Goal: Task Accomplishment & Management: Complete application form

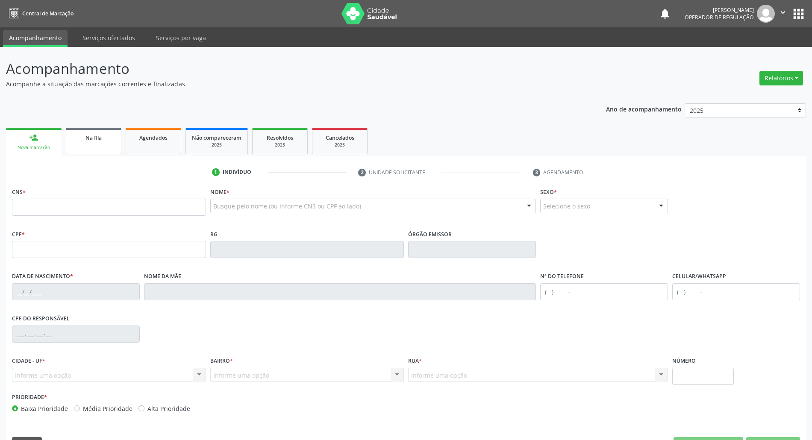
click at [98, 138] on span "Na fila" at bounding box center [93, 137] width 16 height 7
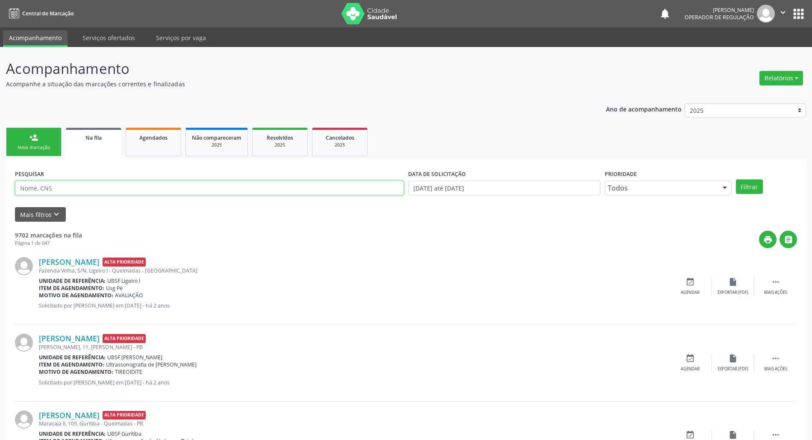
click at [97, 188] on input "text" at bounding box center [209, 188] width 389 height 15
type input "05"
click at [42, 133] on link "person_add Nova marcação" at bounding box center [34, 142] width 56 height 29
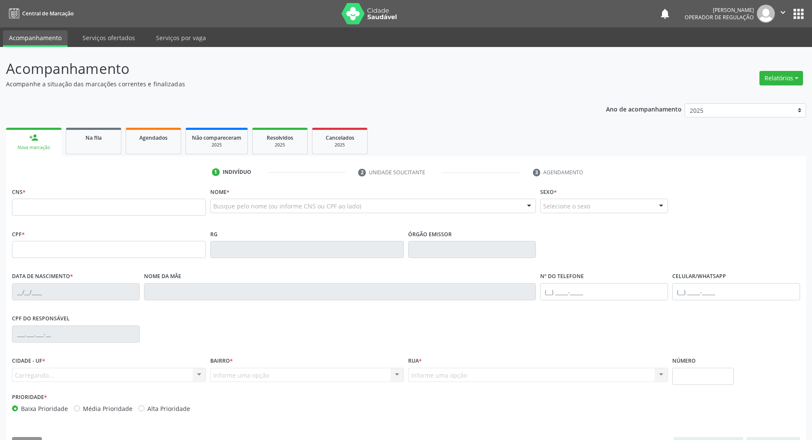
click at [53, 221] on fieldset "CNS *" at bounding box center [109, 203] width 194 height 36
click at [53, 208] on input "text" at bounding box center [109, 207] width 194 height 17
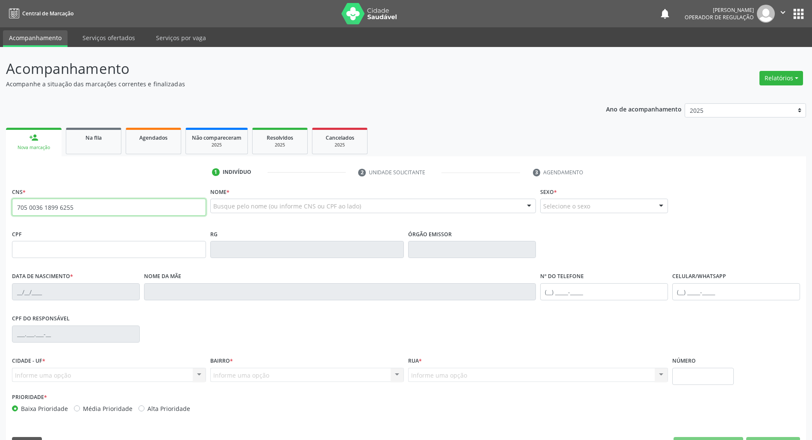
type input "705 0036 1899 6255"
type input "077.035.578-11"
type input "[DATE]"
type input "[PERSON_NAME]"
type input "[PHONE_NUMBER]"
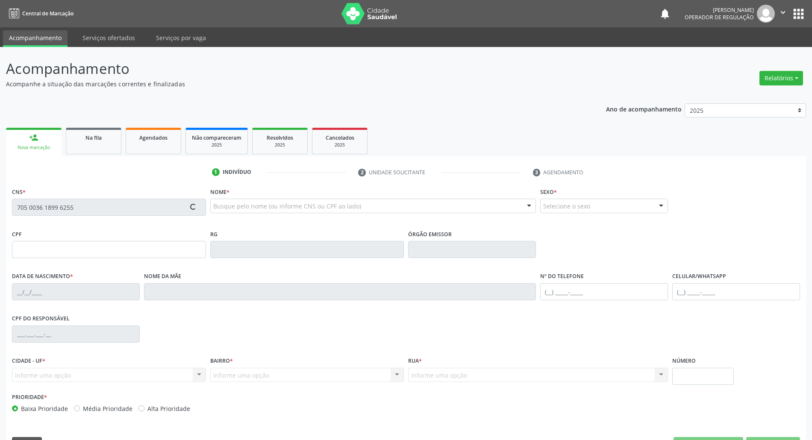
type input "[PHONE_NUMBER]"
type input "375"
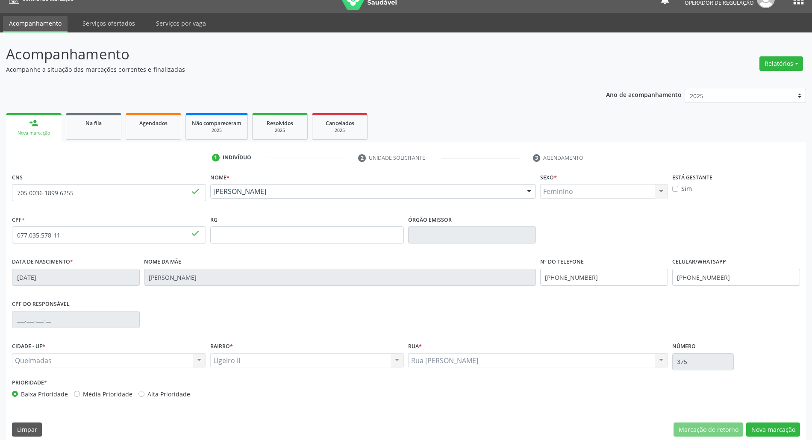
scroll to position [23, 0]
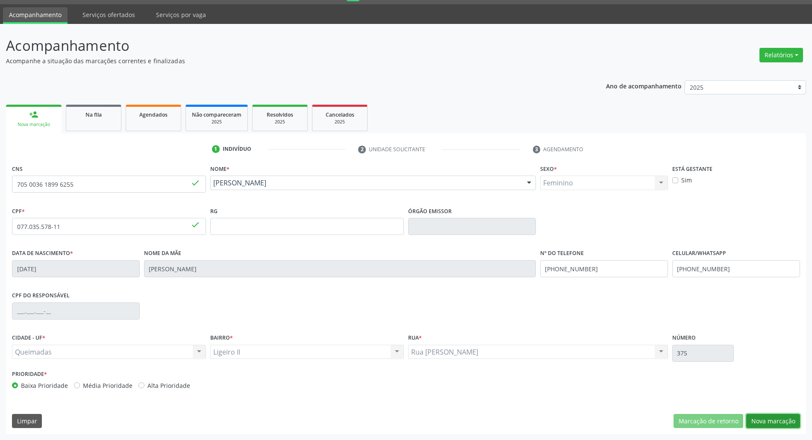
drag, startPoint x: 771, startPoint y: 418, endPoint x: 751, endPoint y: 415, distance: 19.8
click at [770, 419] on button "Nova marcação" at bounding box center [773, 421] width 54 height 15
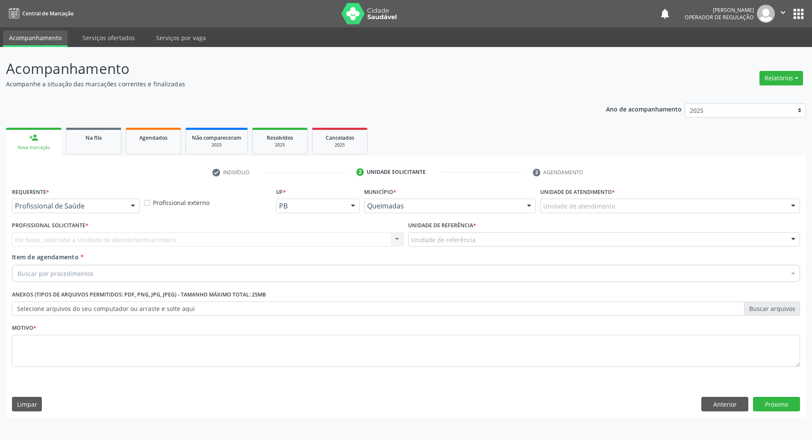
scroll to position [0, 0]
drag, startPoint x: 57, startPoint y: 208, endPoint x: 50, endPoint y: 226, distance: 19.8
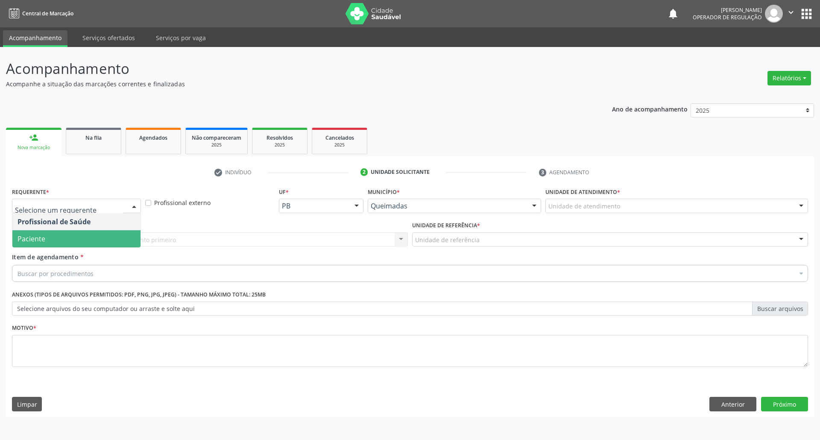
click at [40, 246] on span "Paciente" at bounding box center [76, 238] width 128 height 17
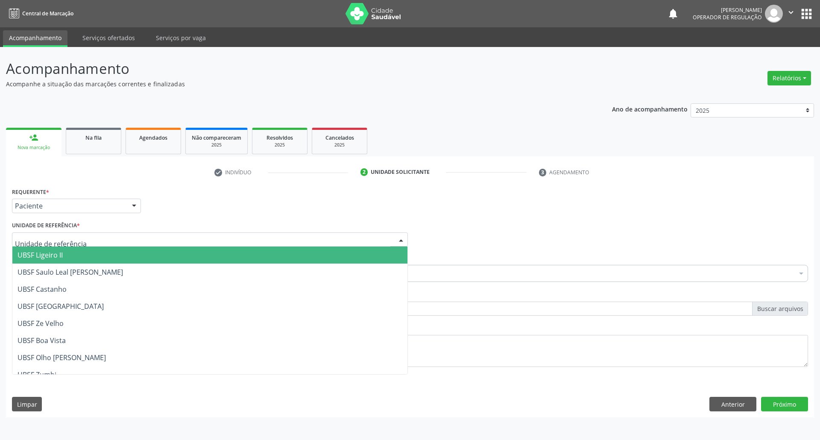
click at [59, 255] on span "UBSF Ligeiro II" at bounding box center [40, 254] width 45 height 9
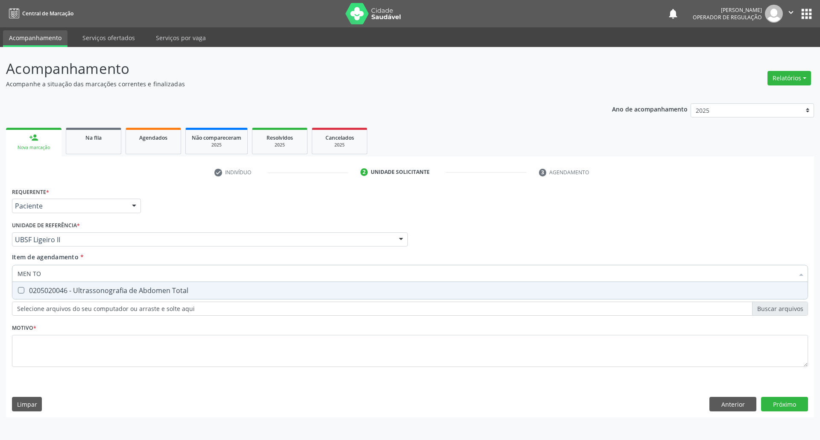
type input "MEN TOT"
click at [67, 292] on div "0205020046 - Ultrassonografia de Abdomen Total" at bounding box center [410, 290] width 785 height 7
checkbox Total "true"
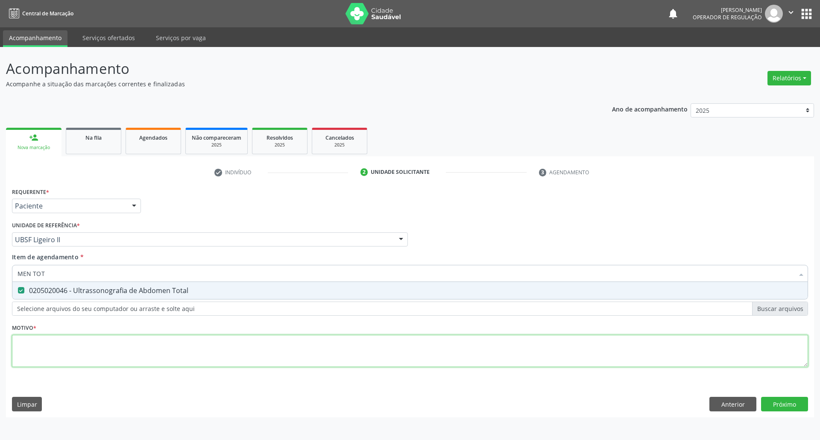
click at [69, 364] on div "Requerente * Paciente Profissional de Saúde Paciente Nenhum resultado encontrad…" at bounding box center [410, 282] width 796 height 194
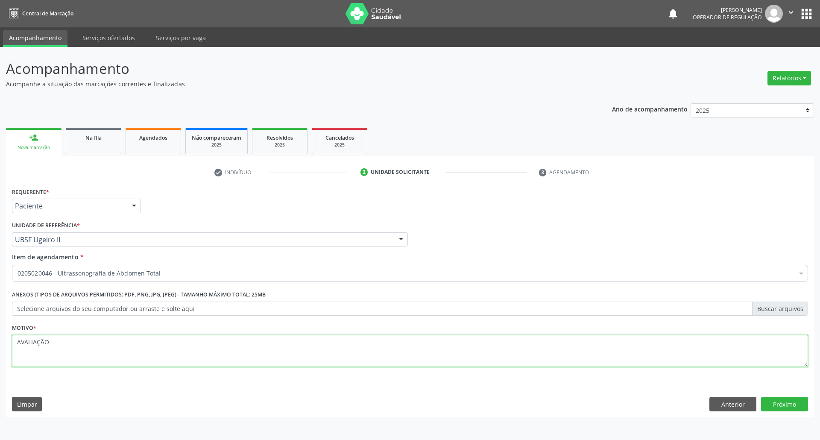
type textarea "AVALIAÇÃO"
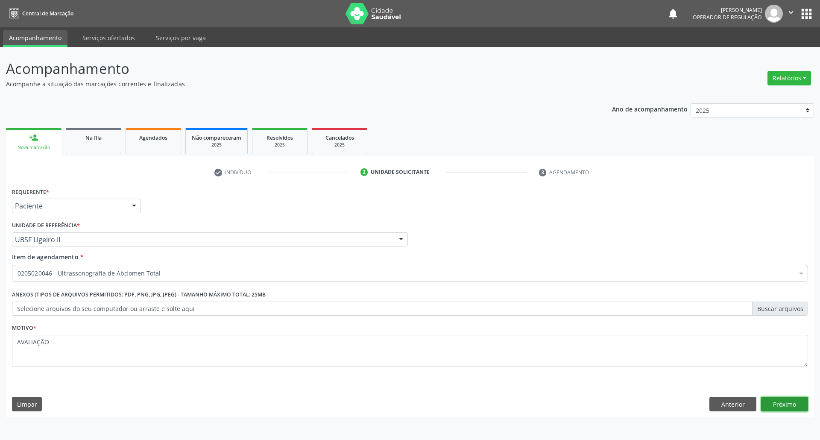
click button "Próximo" at bounding box center [784, 404] width 47 height 15
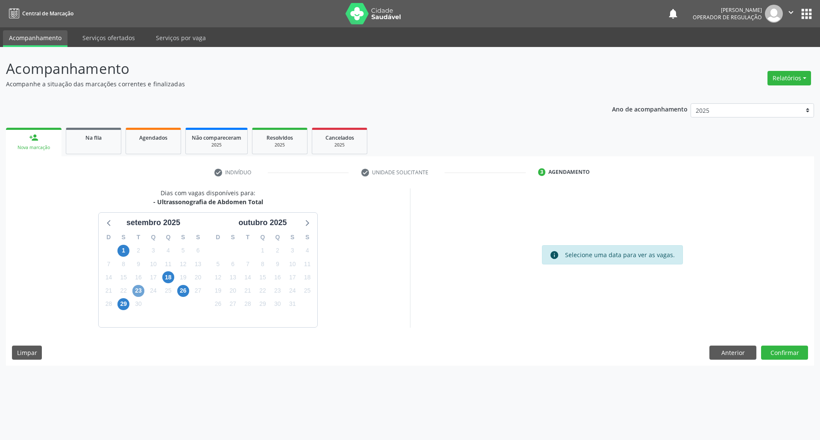
click at [141, 288] on span "23" at bounding box center [138, 291] width 12 height 12
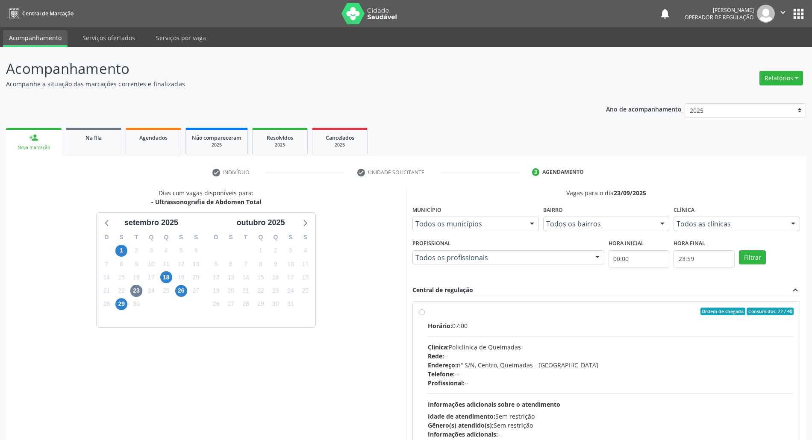
drag, startPoint x: 496, startPoint y: 342, endPoint x: 470, endPoint y: 325, distance: 31.2
click at [489, 339] on div "Horário: 07:00 Clínica: Policlinica de Queimadas Rede: -- Endereço: nº S/N, Cen…" at bounding box center [611, 379] width 366 height 117
radio input "true"
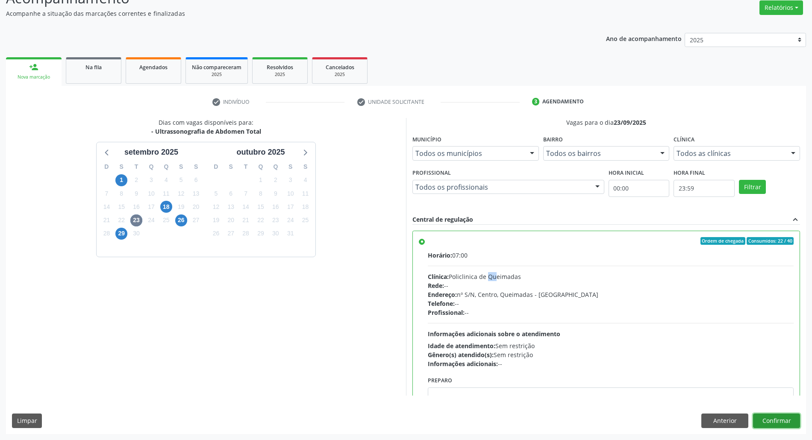
click at [778, 421] on button "Confirmar" at bounding box center [776, 421] width 47 height 15
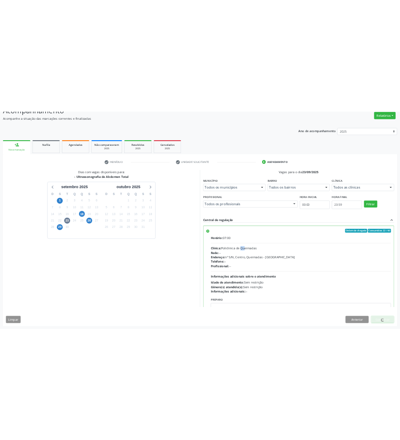
scroll to position [0, 0]
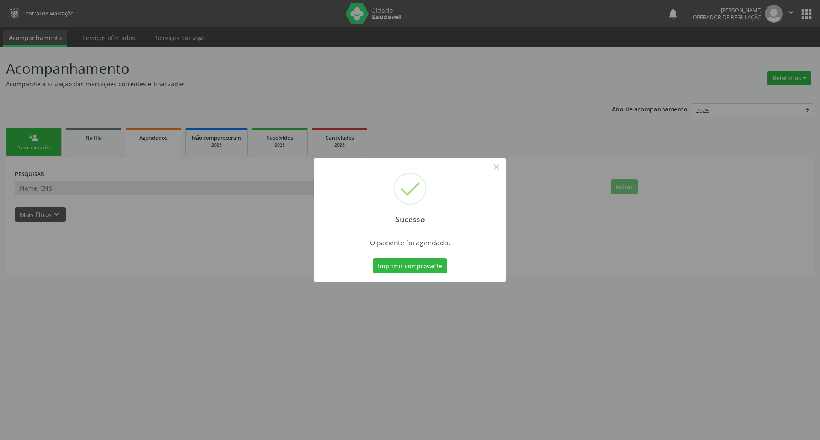
click at [373, 258] on button "Imprimir comprovante" at bounding box center [410, 265] width 74 height 15
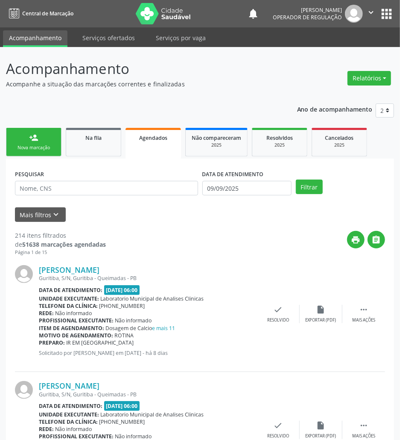
click at [81, 154] on link "Na fila" at bounding box center [94, 142] width 56 height 29
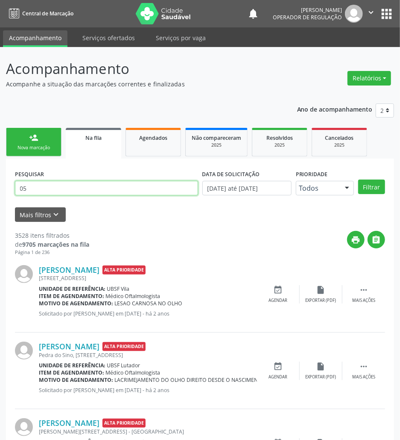
click at [67, 183] on input "05" at bounding box center [106, 188] width 183 height 15
click at [68, 188] on input "700505972402653" at bounding box center [106, 188] width 183 height 15
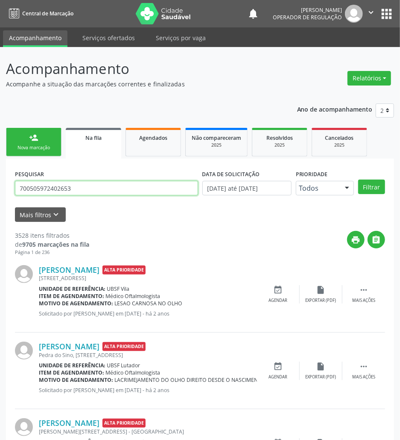
type input "700505972402653"
click at [20, 146] on div "Nova marcação" at bounding box center [33, 147] width 43 height 6
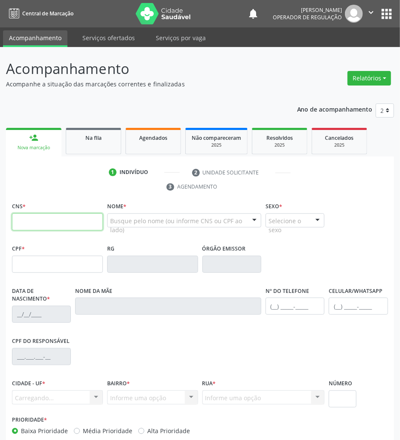
click at [59, 224] on input "text" at bounding box center [57, 221] width 91 height 17
paste input "700 5059 7240 2653"
type input "700 5059 7240 2653"
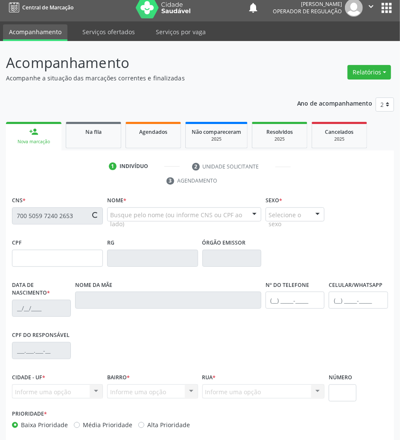
type input "[DATE]"
type input "[PERSON_NAME]"
type input "[PHONE_NUMBER]"
type input "045.353.377-99"
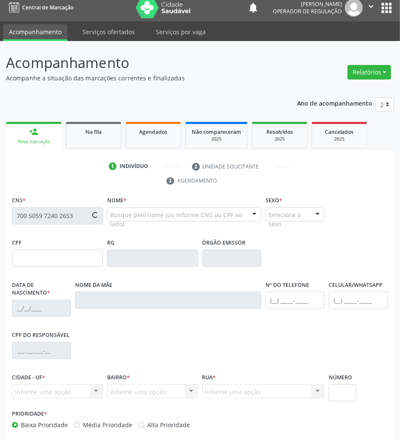
type input "73"
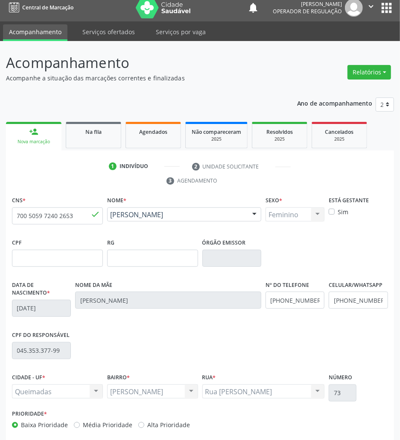
scroll to position [46, 0]
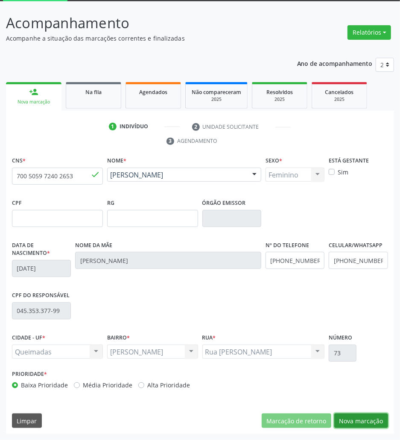
click at [359, 419] on button "Nova marcação" at bounding box center [362, 420] width 54 height 15
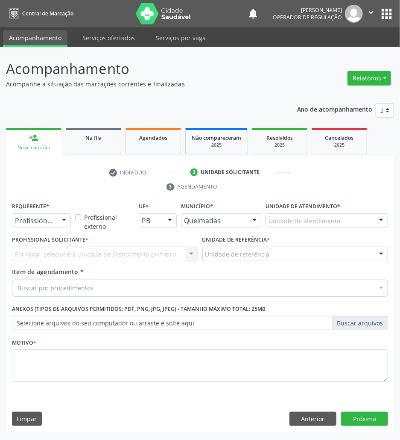
scroll to position [0, 0]
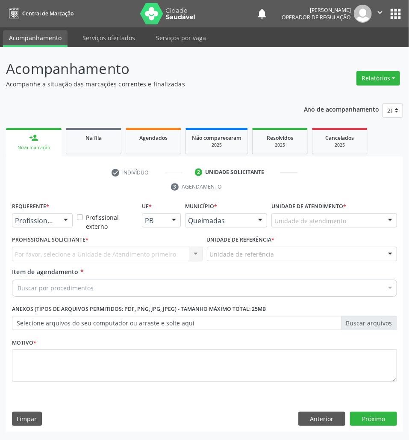
drag, startPoint x: 50, startPoint y: 228, endPoint x: 47, endPoint y: 236, distance: 9.0
click at [51, 229] on div "Requerente * Profissional de Saúde Profissional de Saúde Paciente Nenhum result…" at bounding box center [42, 216] width 65 height 33
drag, startPoint x: 48, startPoint y: 221, endPoint x: 39, endPoint y: 251, distance: 31.6
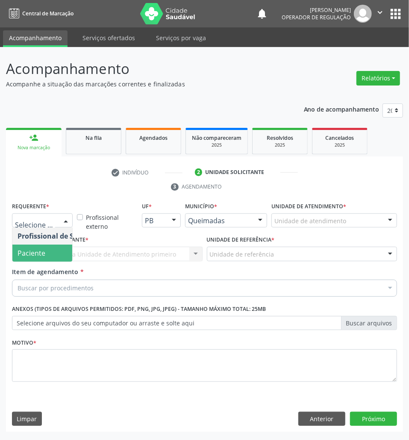
click at [38, 260] on span "Paciente" at bounding box center [53, 252] width 83 height 17
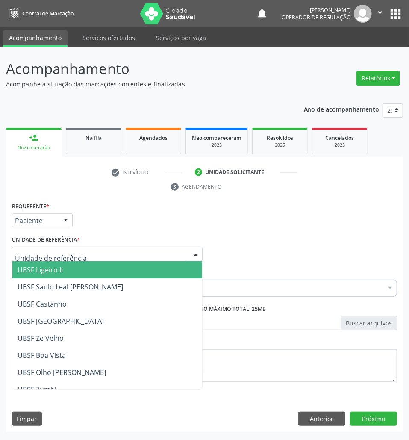
click at [56, 249] on div at bounding box center [107, 254] width 191 height 15
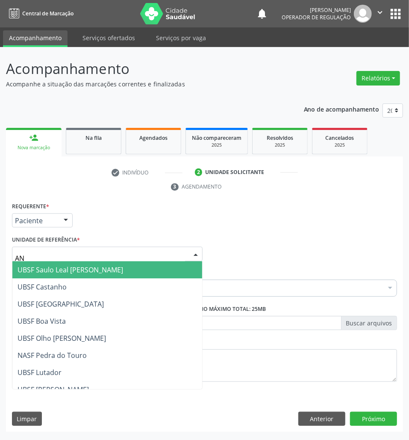
type input "ANI"
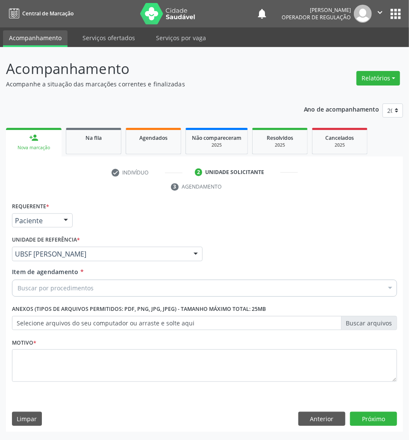
click at [71, 296] on div "Buscar por procedimentos" at bounding box center [204, 287] width 385 height 17
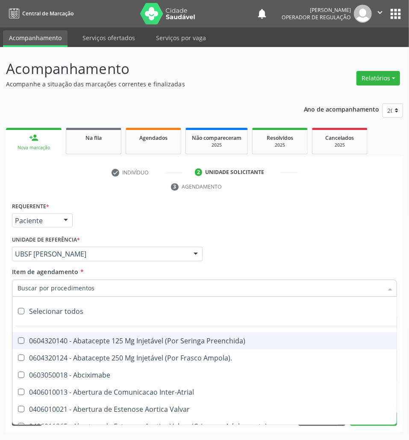
click at [72, 292] on input "Item de agendamento *" at bounding box center [200, 287] width 365 height 17
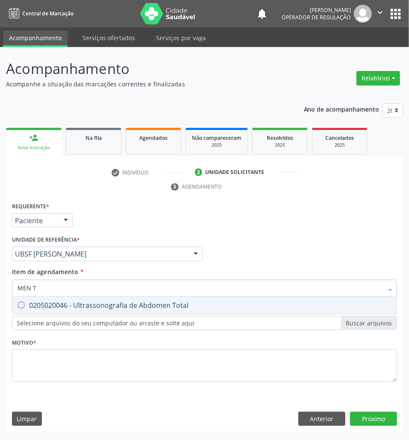
type input "MEN TO"
drag, startPoint x: 79, startPoint y: 305, endPoint x: 72, endPoint y: 327, distance: 23.8
click at [79, 305] on div "0205020046 - Ultrassonografia de Abdomen Total" at bounding box center [205, 305] width 374 height 7
checkbox Total "true"
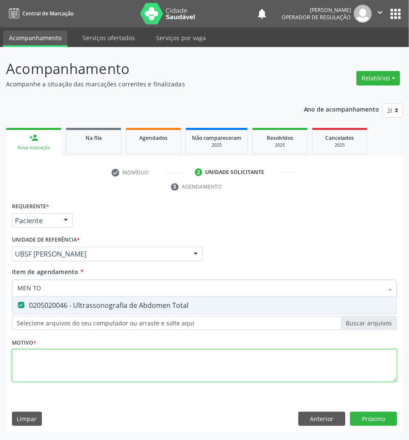
click at [61, 377] on div "Requerente * Paciente Profissional de Saúde Paciente Nenhum resultado encontrad…" at bounding box center [204, 297] width 385 height 194
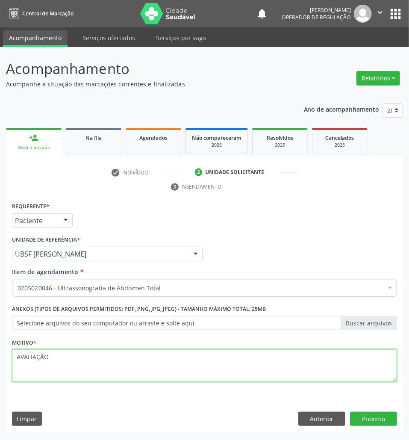
type textarea "AVALIAÇÃO"
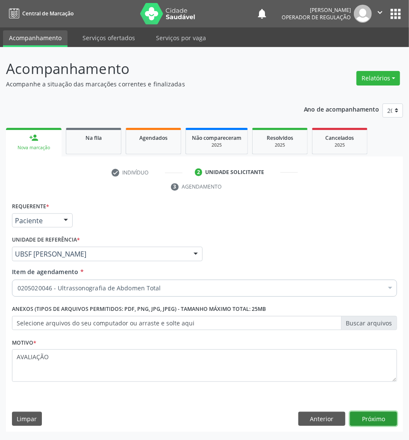
click button "Próximo" at bounding box center [373, 418] width 47 height 15
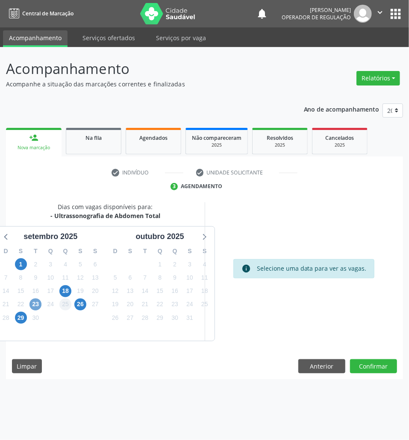
drag, startPoint x: 38, startPoint y: 303, endPoint x: 59, endPoint y: 302, distance: 20.6
click at [38, 303] on span "23" at bounding box center [35, 304] width 12 height 12
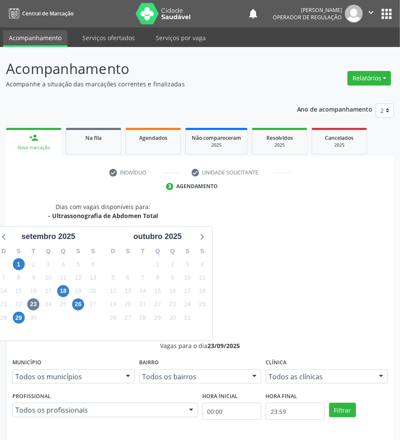
radio input "true"
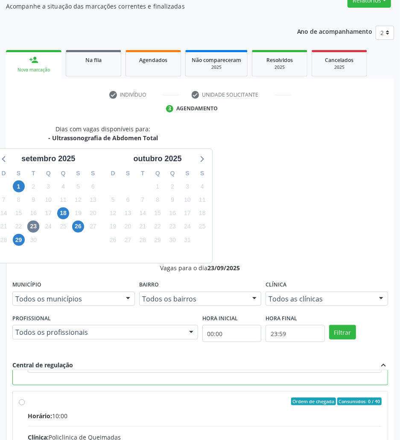
scroll to position [89, 0]
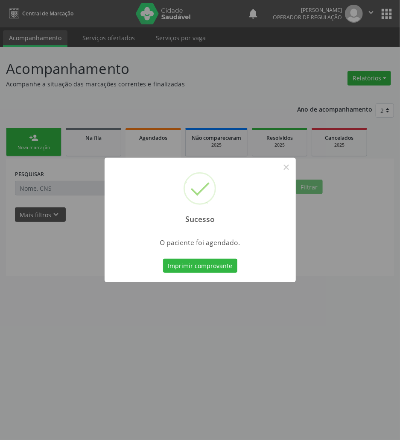
scroll to position [0, 0]
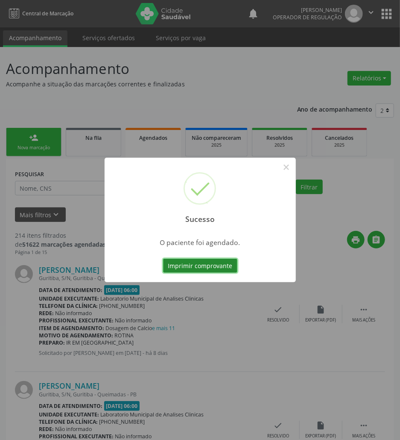
click at [225, 264] on button "Imprimir comprovante" at bounding box center [200, 265] width 74 height 15
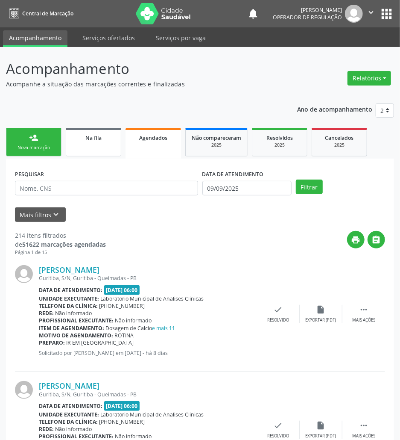
click at [98, 146] on link "Na fila" at bounding box center [94, 142] width 56 height 29
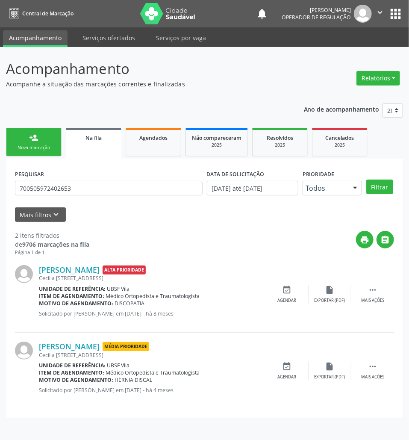
click at [43, 141] on link "person_add Nova marcação" at bounding box center [34, 142] width 56 height 29
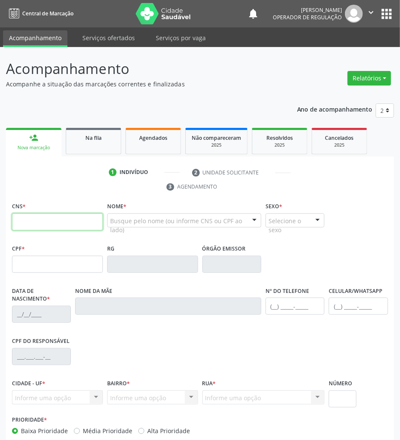
click at [70, 224] on input "text" at bounding box center [57, 221] width 91 height 17
type input "703 0038 6372 0570"
type input "063.960.634-25"
type input "0[DATE]"
type input "[PERSON_NAME]"
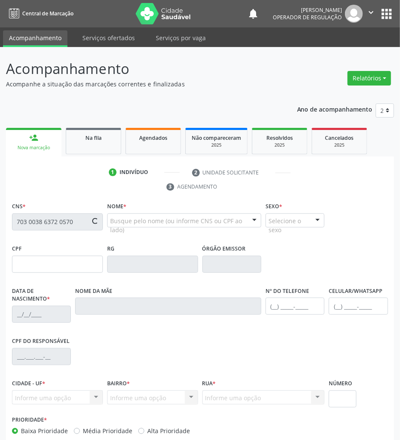
type input "[PHONE_NUMBER]"
type input "021.314.334-84"
type input "298"
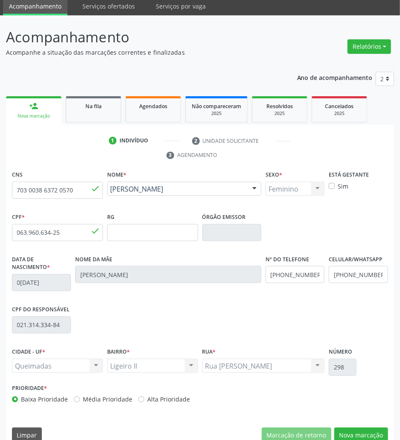
scroll to position [46, 0]
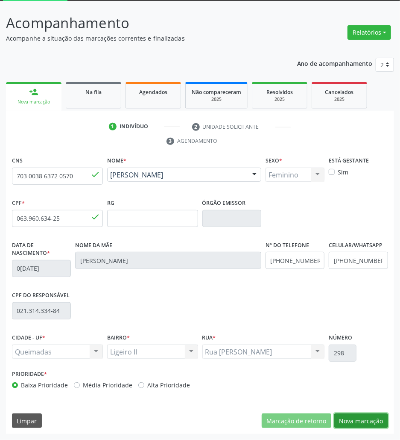
click at [356, 422] on button "Nova marcação" at bounding box center [362, 420] width 54 height 15
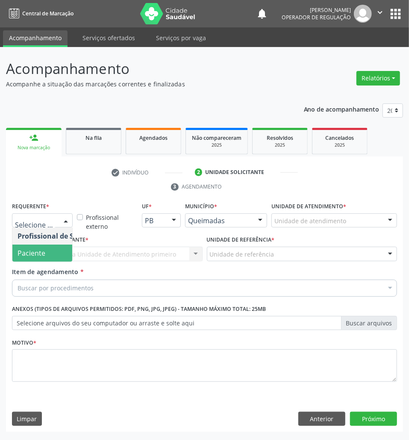
click at [28, 250] on span "Paciente" at bounding box center [32, 252] width 28 height 9
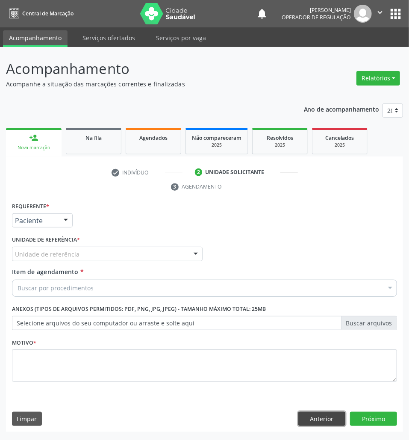
click at [337, 420] on button "Anterior" at bounding box center [321, 418] width 47 height 15
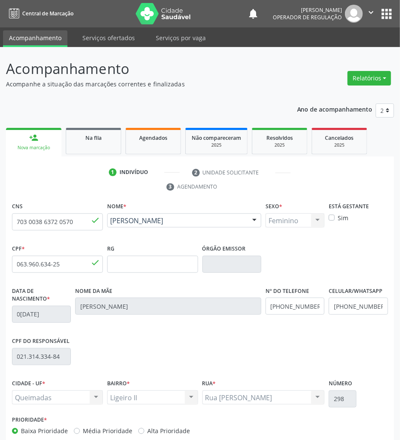
scroll to position [46, 0]
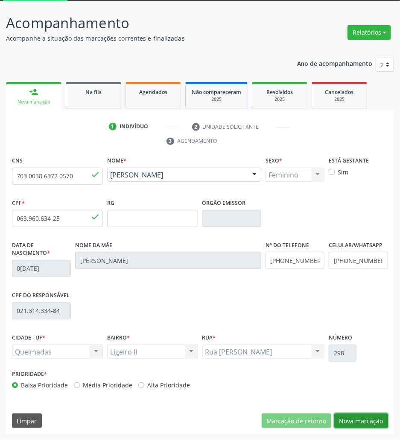
drag, startPoint x: 366, startPoint y: 416, endPoint x: 38, endPoint y: 274, distance: 356.7
click at [365, 416] on button "Nova marcação" at bounding box center [362, 420] width 54 height 15
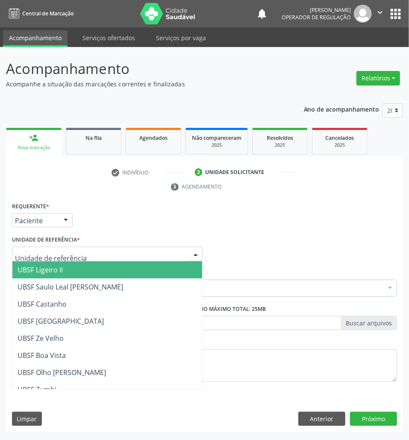
click at [30, 273] on span "UBSF Ligeiro II" at bounding box center [40, 269] width 45 height 9
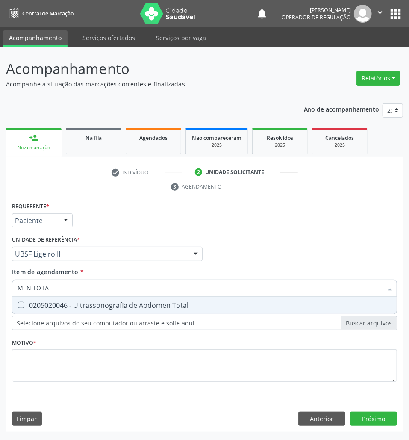
type input "MEN TOTAL"
click at [15, 306] on div at bounding box center [15, 305] width 6 height 7
checkbox Total "true"
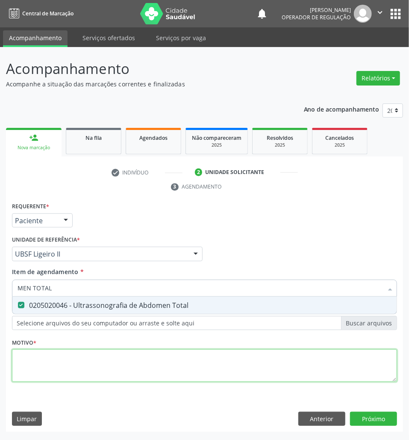
click at [44, 370] on div "Requerente * Paciente Profissional de Saúde Paciente Nenhum resultado encontrad…" at bounding box center [204, 297] width 385 height 194
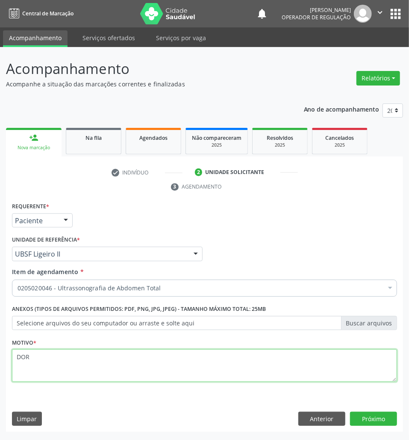
type textarea "DOR"
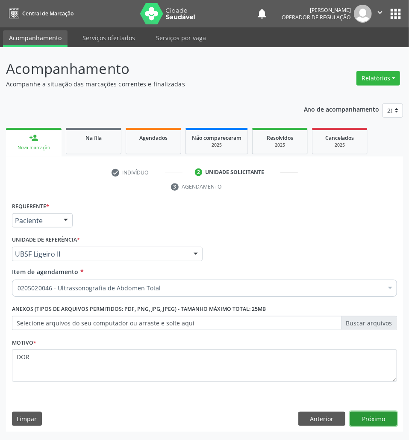
click button "Próximo" at bounding box center [373, 418] width 47 height 15
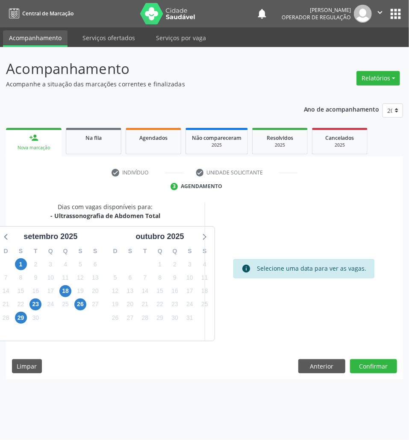
click at [29, 308] on div "23" at bounding box center [35, 303] width 15 height 13
click at [32, 308] on span "23" at bounding box center [35, 304] width 12 height 12
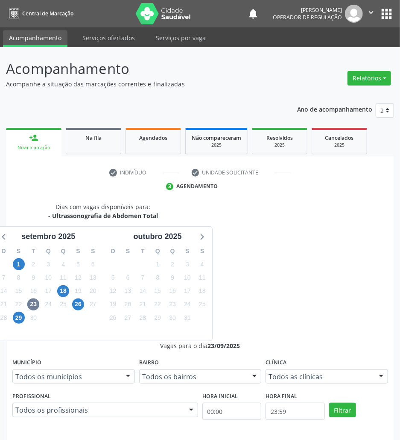
radio input "true"
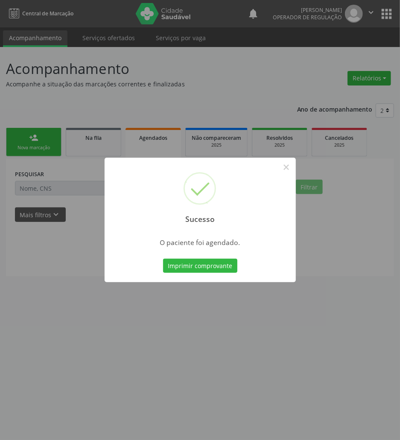
scroll to position [0, 0]
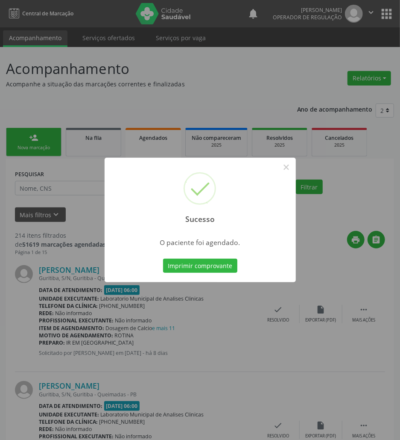
click at [163, 258] on button "Imprimir comprovante" at bounding box center [200, 265] width 74 height 15
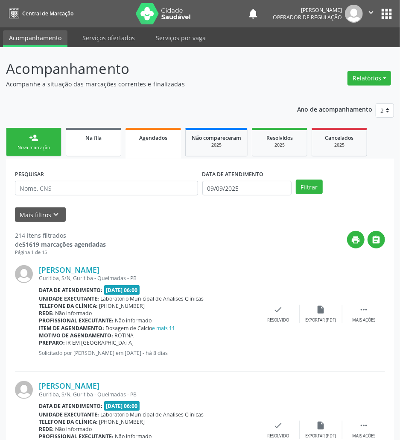
click at [98, 151] on link "Na fila" at bounding box center [94, 142] width 56 height 29
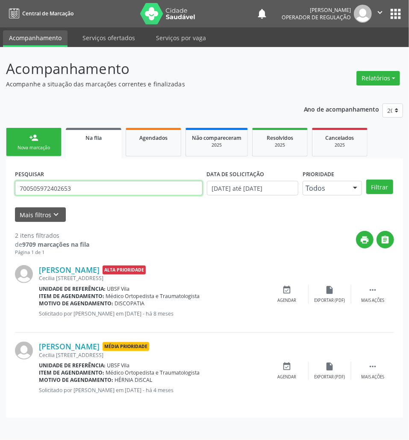
click at [136, 187] on input "700505972402653" at bounding box center [109, 188] width 188 height 15
click at [153, 151] on link "Agendados" at bounding box center [154, 142] width 56 height 29
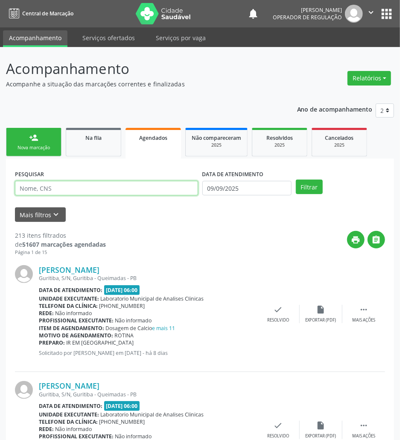
click at [52, 183] on input "text" at bounding box center [106, 188] width 183 height 15
type input "[PERSON_NAME]"
click at [296, 179] on button "Filtrar" at bounding box center [309, 186] width 27 height 15
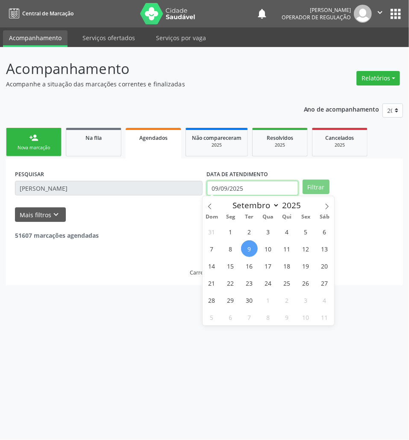
click at [232, 192] on input "09/09/2025" at bounding box center [252, 188] width 91 height 15
click at [232, 241] on span "8" at bounding box center [230, 248] width 17 height 17
type input "[DATE]"
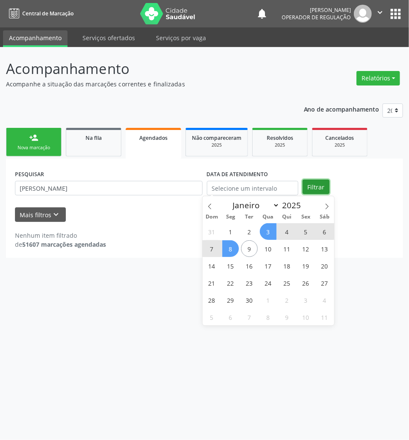
click at [313, 190] on button "Filtrar" at bounding box center [315, 186] width 27 height 15
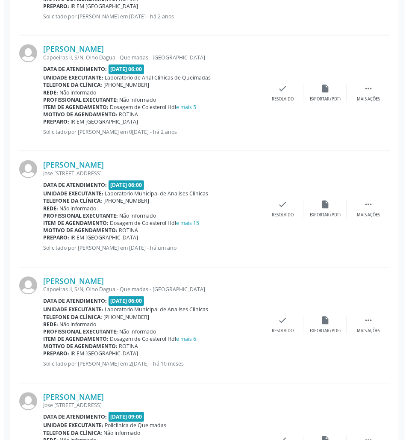
scroll to position [649, 0]
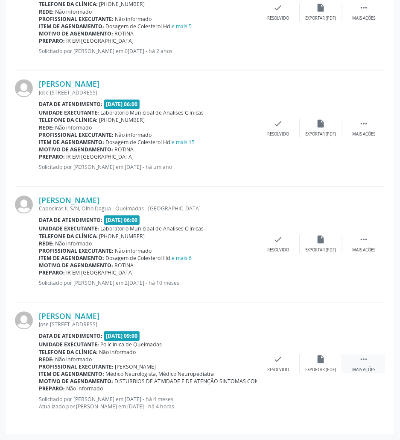
click at [359, 367] on div "Mais ações" at bounding box center [363, 370] width 23 height 6
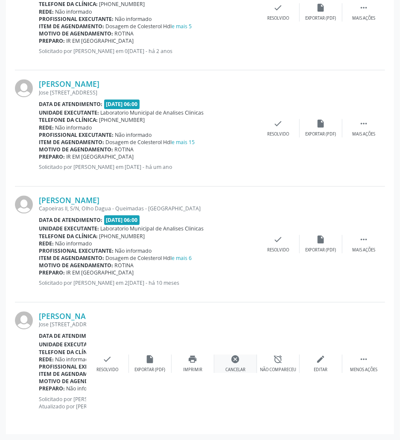
click at [245, 362] on div "cancel Cancelar" at bounding box center [235, 363] width 43 height 18
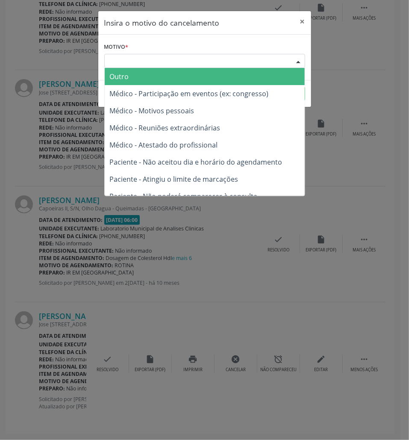
click at [214, 57] on div "Escolha o motivo" at bounding box center [204, 61] width 201 height 15
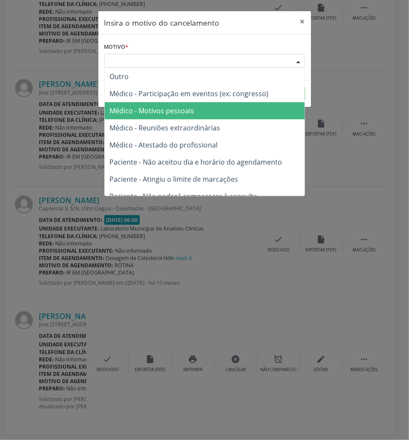
click at [192, 112] on span "Médico - Motivos pessoais" at bounding box center [152, 110] width 85 height 9
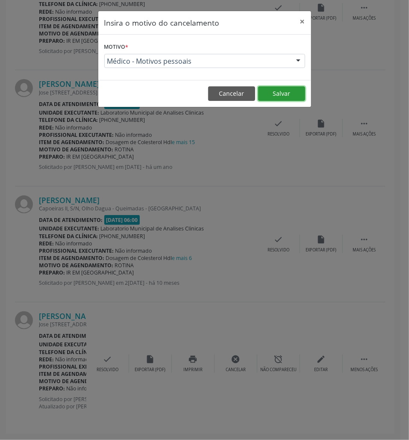
click at [294, 91] on button "Salvar" at bounding box center [281, 93] width 47 height 15
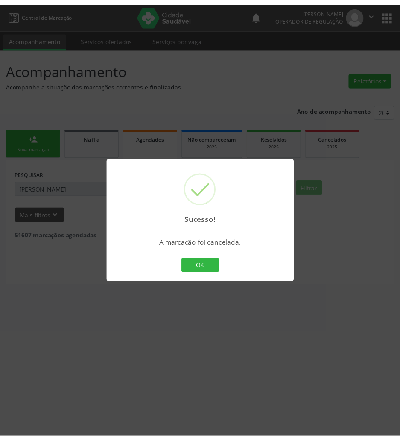
scroll to position [0, 0]
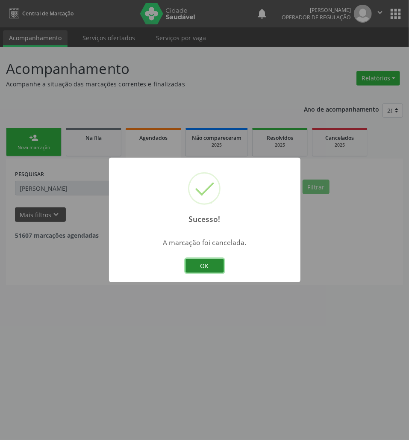
click at [223, 262] on button "OK" at bounding box center [204, 265] width 38 height 15
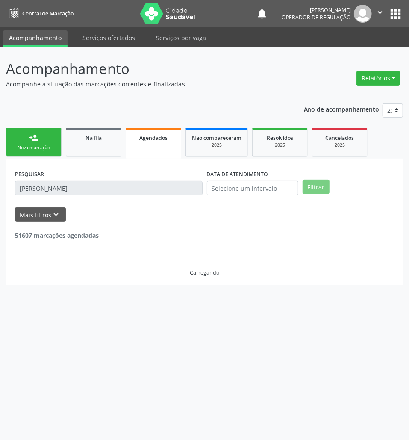
click at [50, 151] on link "person_add Nova marcação" at bounding box center [34, 142] width 56 height 29
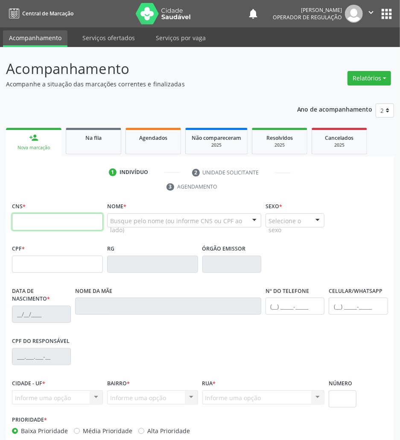
click at [52, 215] on input "text" at bounding box center [57, 221] width 91 height 17
type input "706 8072 0294 4924"
type input "164.813.884-57"
type input "[DATE]"
type input "[PERSON_NAME]"
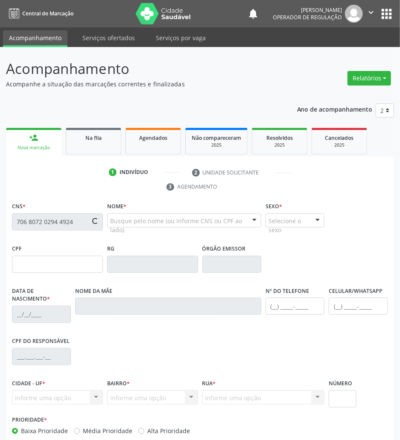
type input "[PHONE_NUMBER]"
type input "126.269.254-70"
type input "S/N"
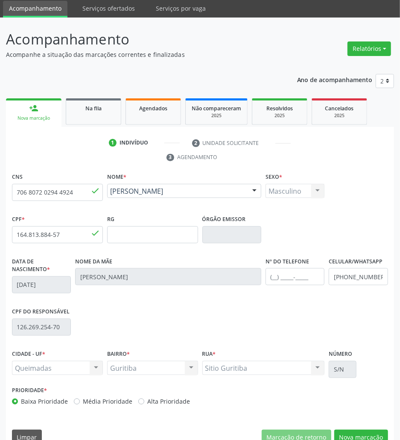
scroll to position [46, 0]
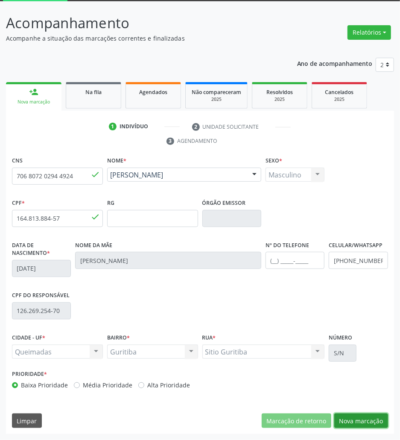
click at [371, 416] on button "Nova marcação" at bounding box center [362, 420] width 54 height 15
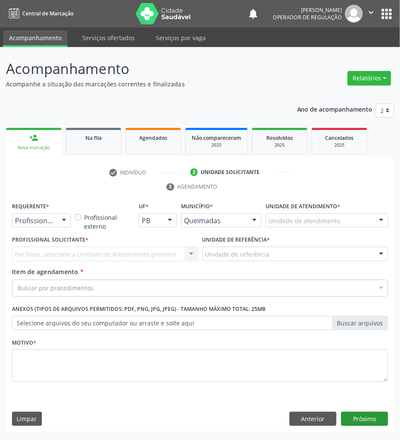
scroll to position [0, 0]
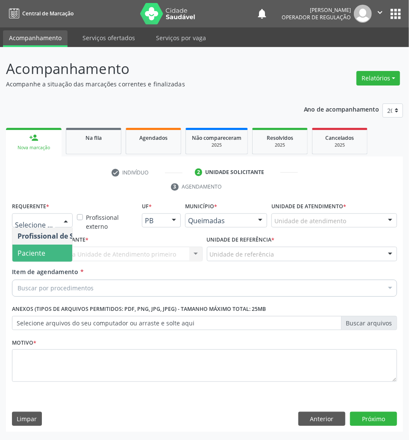
click at [39, 252] on span "Paciente" at bounding box center [32, 252] width 28 height 9
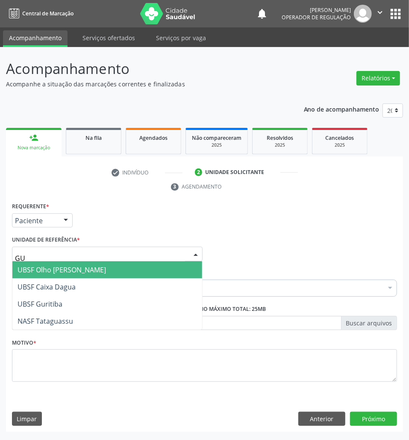
type input "GUR"
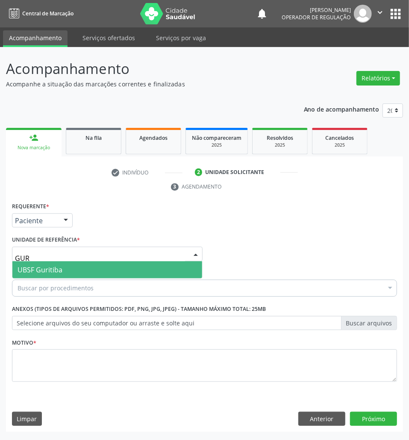
drag, startPoint x: 51, startPoint y: 270, endPoint x: 49, endPoint y: 274, distance: 5.0
click at [50, 270] on span "UBSF Guritiba" at bounding box center [40, 269] width 45 height 9
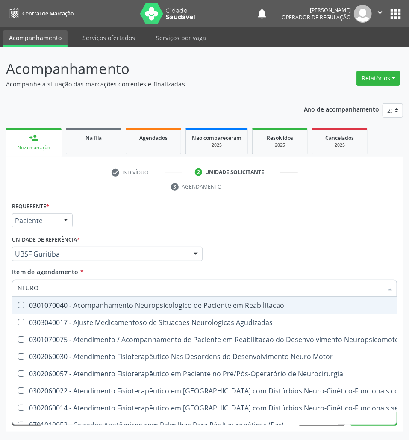
type input "NEUROL"
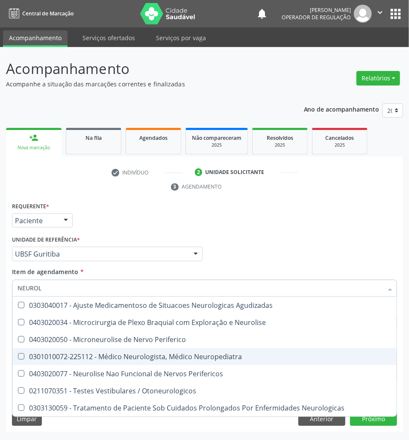
click at [84, 363] on span "0301010072-225112 - Médico Neurologista, Médico Neuropediatra" at bounding box center [204, 356] width 384 height 17
checkbox Neuropediatra "true"
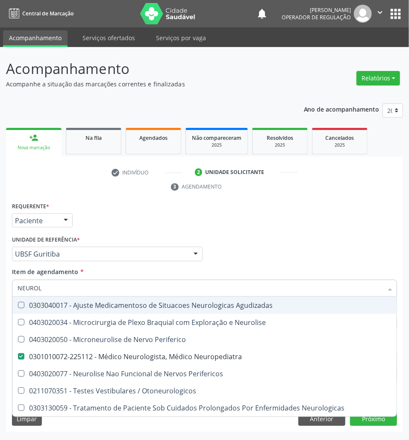
click at [241, 228] on div "Requerente * Paciente Profissional de Saúde Paciente Nenhum resultado encontrad…" at bounding box center [204, 216] width 389 height 33
checkbox Neurolise "true"
checkbox Neuropediatra "false"
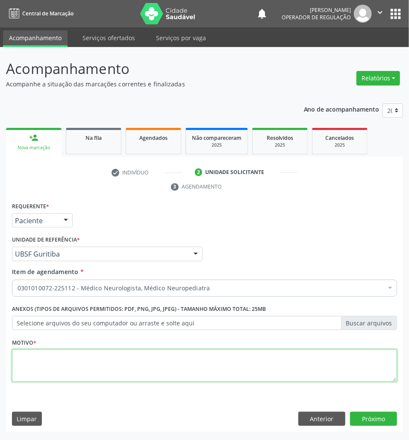
click at [130, 373] on textarea at bounding box center [204, 365] width 385 height 32
type textarea "AVALIAÇÃO"
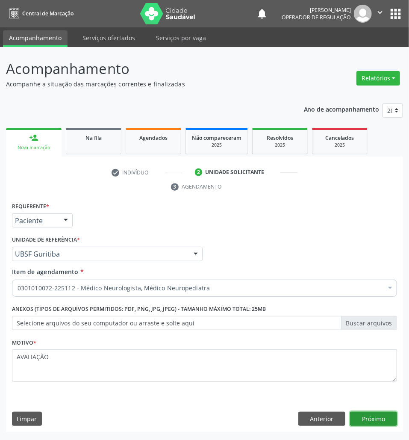
click button "Próximo" at bounding box center [373, 418] width 47 height 15
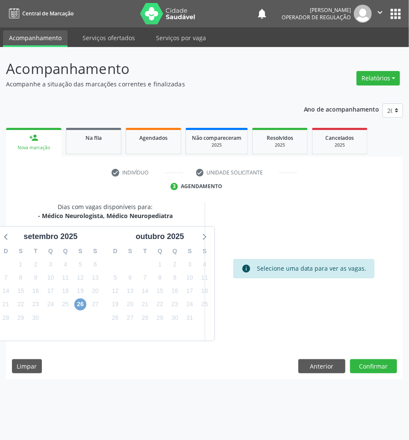
click at [81, 308] on span "26" at bounding box center [80, 304] width 12 height 12
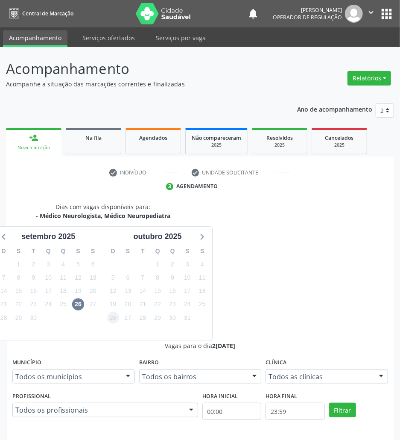
drag, startPoint x: 255, startPoint y: 343, endPoint x: 109, endPoint y: 319, distance: 148.9
radio input "true"
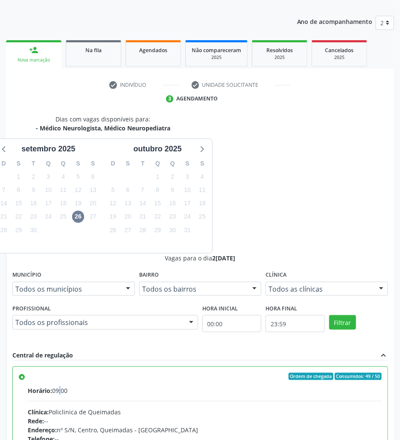
scroll to position [89, 0]
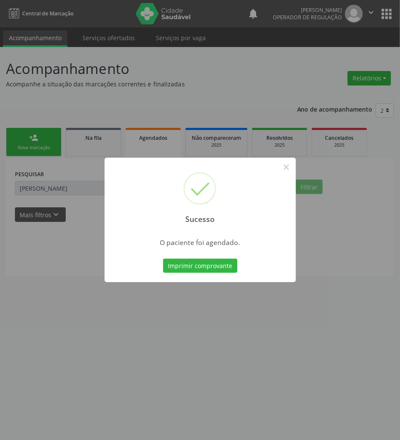
scroll to position [0, 0]
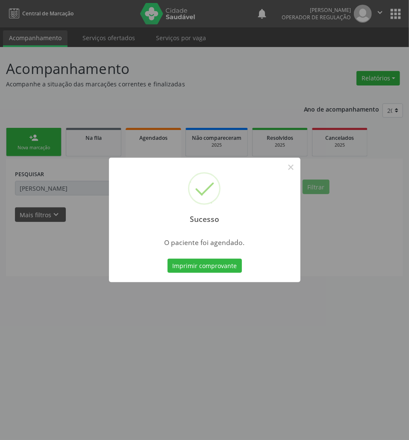
click at [167, 258] on button "Imprimir comprovante" at bounding box center [204, 265] width 74 height 15
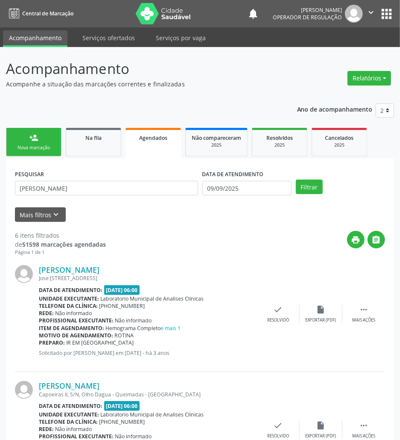
click at [45, 137] on link "person_add Nova marcação" at bounding box center [34, 142] width 56 height 29
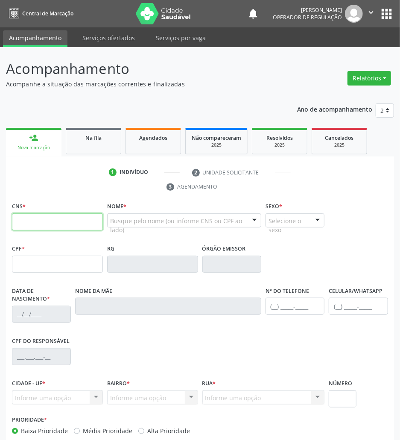
click at [87, 226] on input "text" at bounding box center [57, 221] width 91 height 17
paste input "702 1017 8048 5891"
type input "702 1017 8048 5891"
type input "250.716.454-91"
type input "[DATE]"
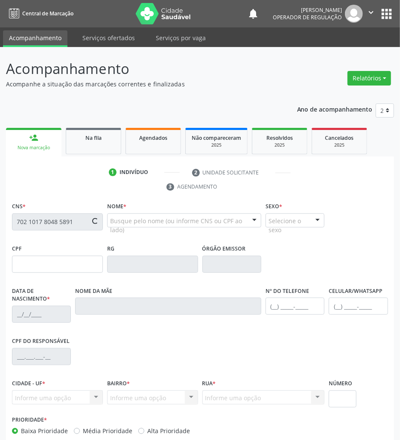
type input "[PERSON_NAME]"
type input "[PHONE_NUMBER]"
type input "21"
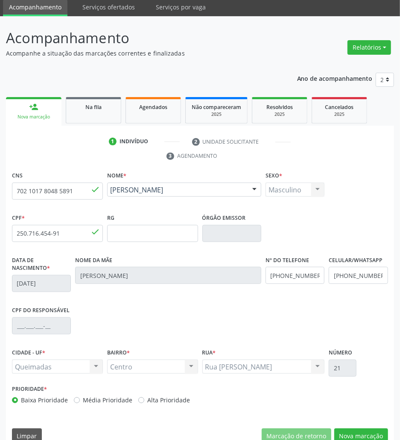
scroll to position [46, 0]
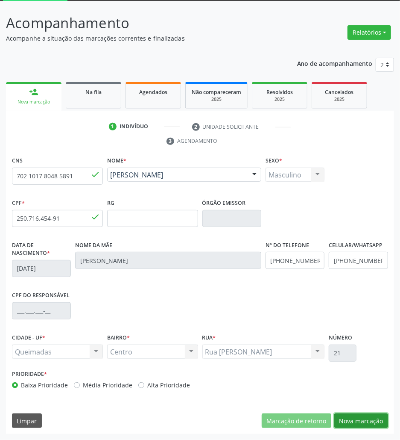
click at [347, 414] on button "Nova marcação" at bounding box center [362, 420] width 54 height 15
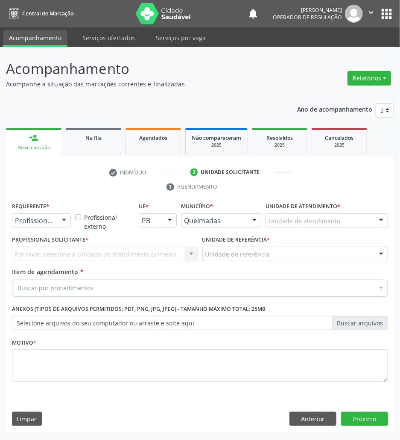
scroll to position [0, 0]
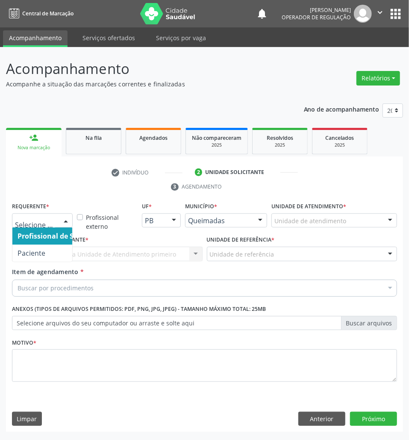
drag, startPoint x: 35, startPoint y: 219, endPoint x: 35, endPoint y: 260, distance: 40.6
click at [36, 255] on span "Paciente" at bounding box center [32, 252] width 28 height 9
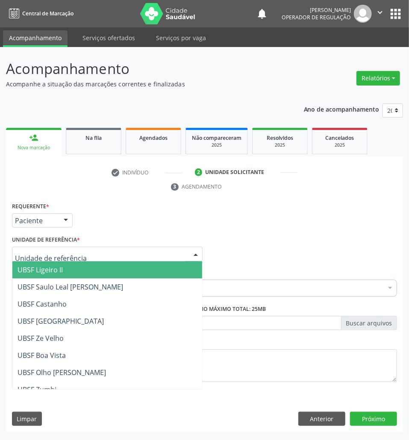
click at [93, 253] on div at bounding box center [107, 254] width 191 height 15
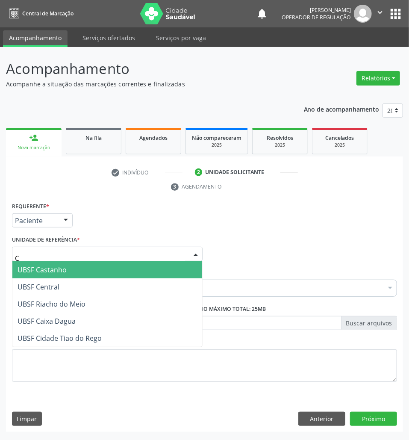
type input "CE"
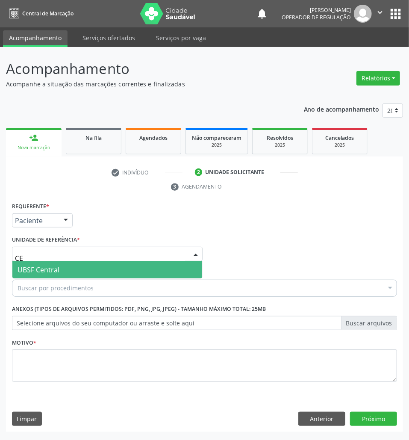
click at [87, 270] on span "UBSF Central" at bounding box center [107, 269] width 190 height 17
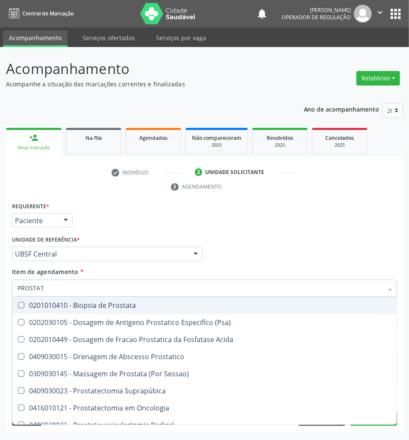
type input "PROSTATA"
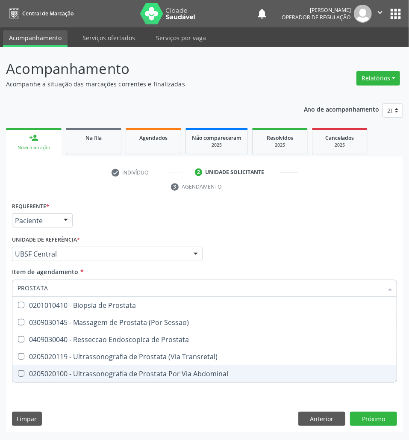
click at [124, 376] on div "0205020100 - Ultrassonografia de Prostata Por Via Abdominal" at bounding box center [205, 373] width 374 height 7
checkbox Abdominal "true"
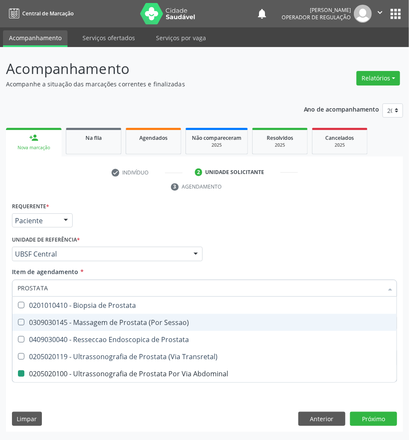
click at [227, 243] on div "Profissional Solicitante Por favor, selecione a Unidade de Atendimento primeiro…" at bounding box center [204, 249] width 389 height 33
checkbox Sessao\) "true"
checkbox Abdominal "false"
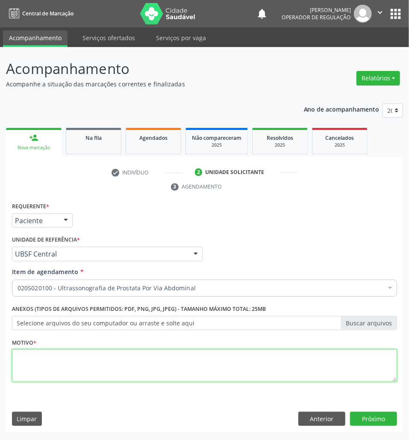
click at [140, 356] on textarea at bounding box center [204, 365] width 385 height 32
type textarea "AVALIAÇÃO"
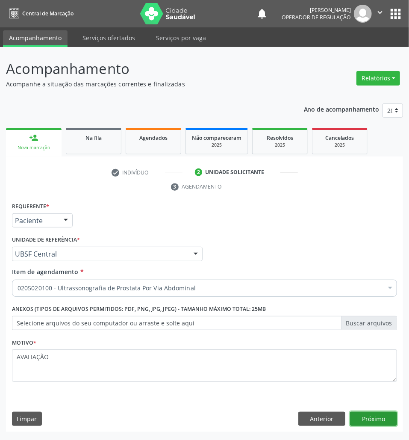
click button "Próximo" at bounding box center [373, 418] width 47 height 15
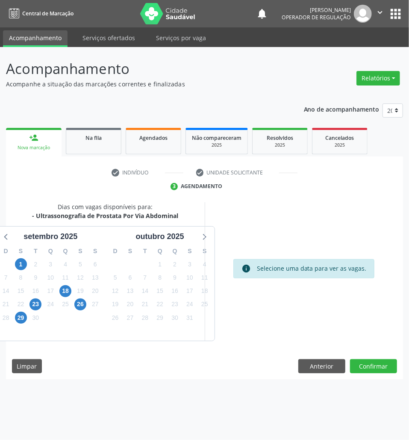
click at [41, 298] on div "23" at bounding box center [35, 303] width 15 height 13
click at [35, 306] on span "23" at bounding box center [35, 304] width 12 height 12
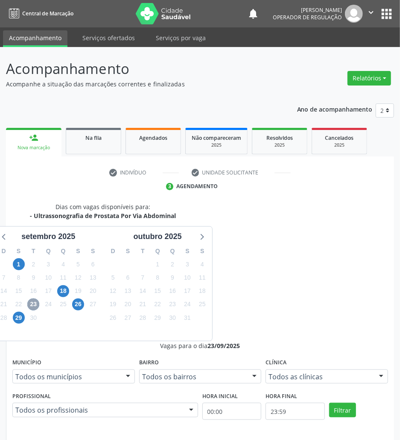
scroll to position [89, 0]
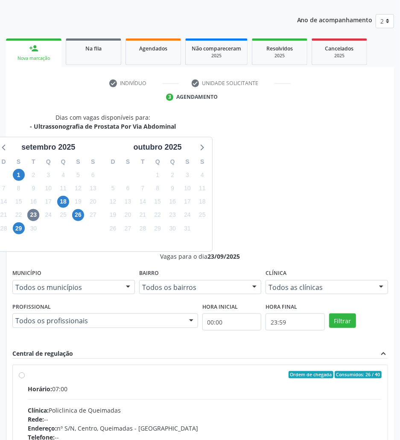
click at [49, 406] on span "Clínica:" at bounding box center [38, 410] width 21 height 8
click at [25, 371] on input "Ordem de chegada Consumidos: 26 / 40 Horário: 07:00 Clínica: Policlinica de Que…" at bounding box center [22, 375] width 6 height 8
radio input "true"
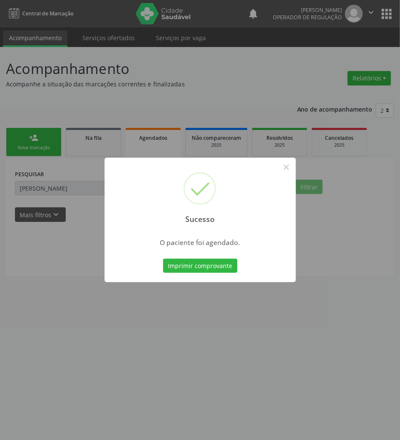
scroll to position [0, 0]
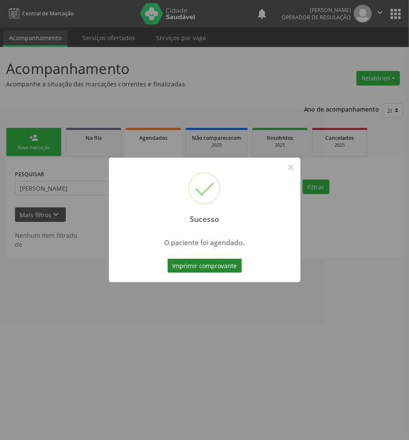
click at [180, 265] on button "Imprimir comprovante" at bounding box center [204, 265] width 74 height 15
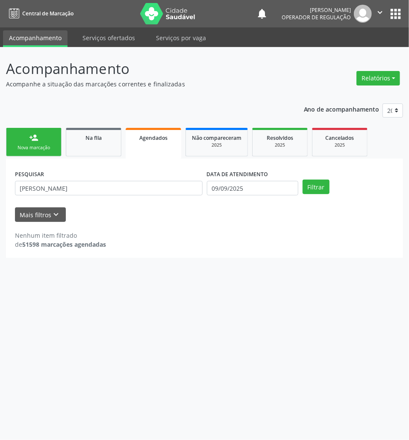
click at [54, 142] on link "person_add Nova marcação" at bounding box center [34, 142] width 56 height 29
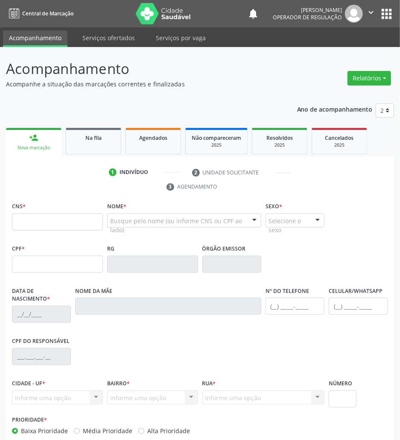
click at [62, 211] on div "CNS *" at bounding box center [57, 215] width 91 height 30
click at [70, 217] on input "text" at bounding box center [57, 221] width 91 height 17
type input "700 8079 2566 9680"
type input "177.682.424-59"
type input "2[DATE]"
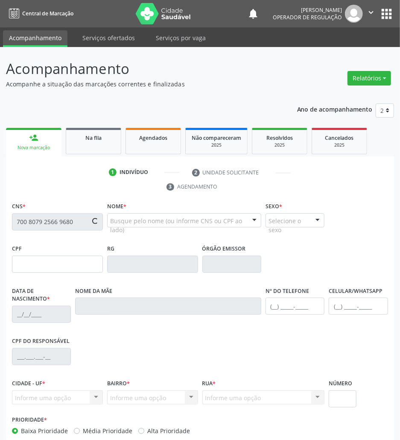
type input "[PERSON_NAME]"
type input "[PHONE_NUMBER]"
type input "172.427.314-02"
type input "12"
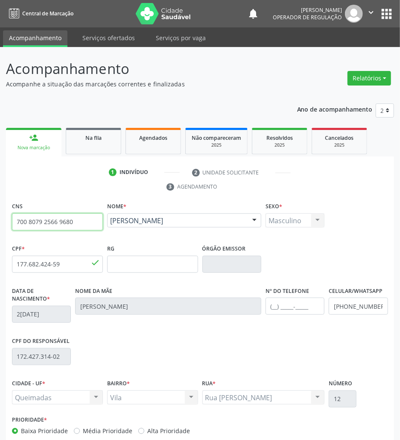
click at [88, 220] on input "700 8079 2566 9680" at bounding box center [57, 221] width 91 height 17
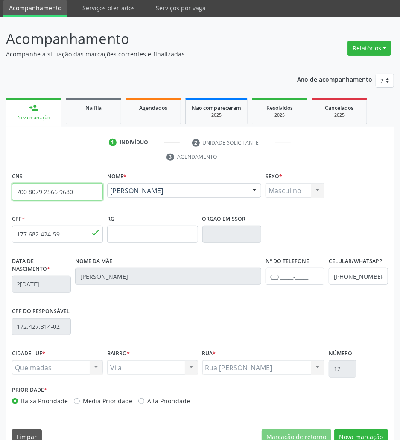
scroll to position [46, 0]
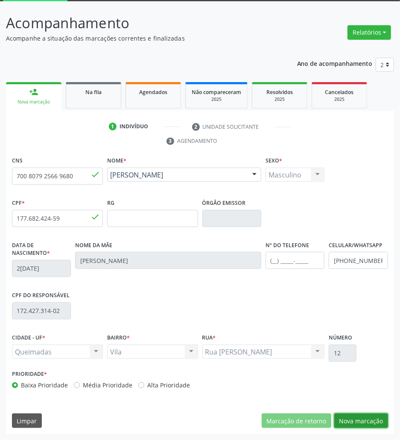
drag, startPoint x: 362, startPoint y: 417, endPoint x: 266, endPoint y: 330, distance: 130.1
click at [361, 416] on button "Nova marcação" at bounding box center [362, 420] width 54 height 15
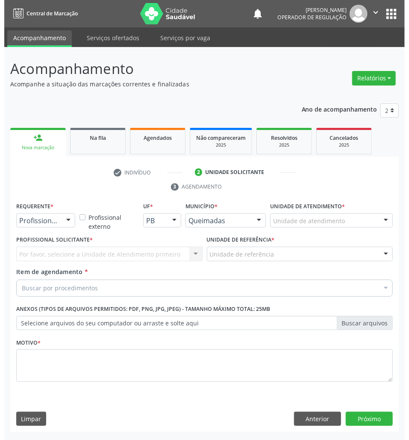
scroll to position [0, 0]
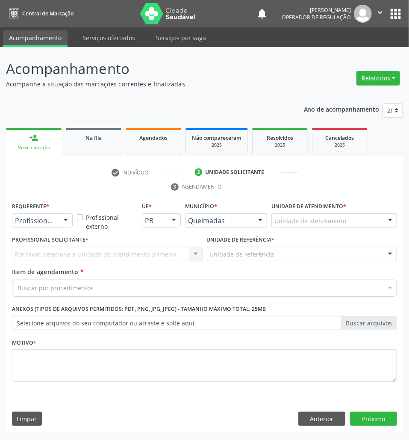
click at [32, 231] on div "Requerente * Profissional de Saúde Profissional de Saúde Paciente Nenhum result…" at bounding box center [42, 216] width 65 height 33
drag, startPoint x: 33, startPoint y: 220, endPoint x: 33, endPoint y: 241, distance: 21.4
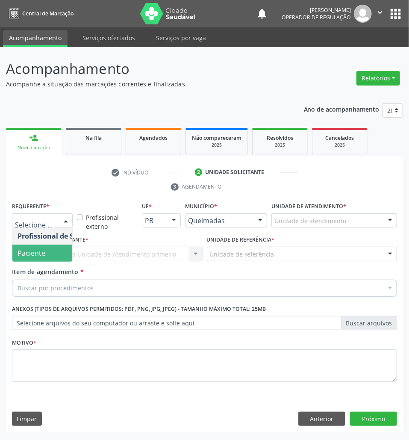
click at [33, 248] on span "Paciente" at bounding box center [32, 252] width 28 height 9
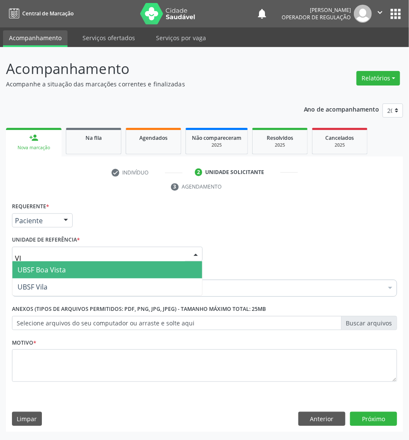
type input "VIL"
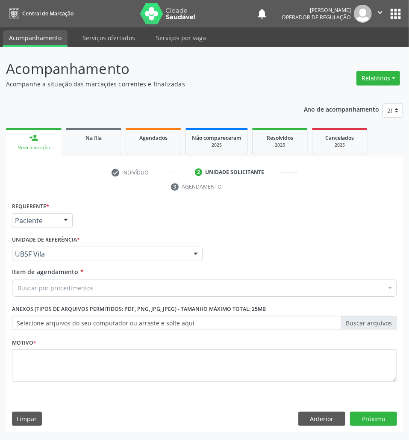
click at [52, 293] on div "Buscar por procedimentos" at bounding box center [204, 287] width 385 height 17
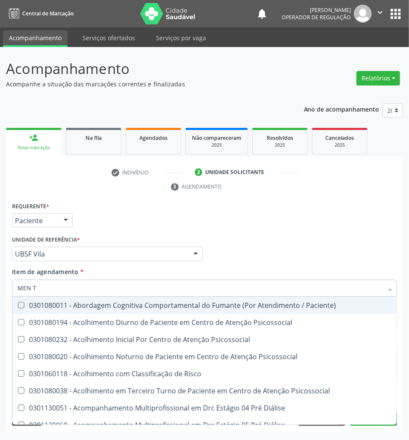
type input "MEN TO"
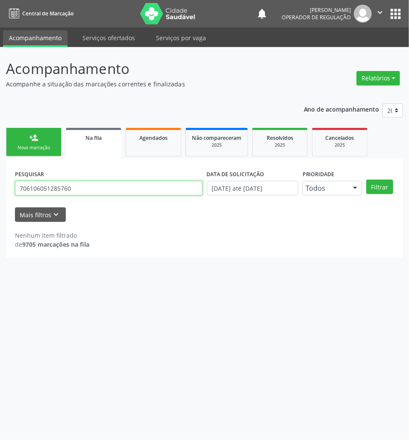
click at [103, 190] on input "706106051285760" at bounding box center [109, 188] width 188 height 15
click at [29, 150] on div "Nova marcação" at bounding box center [33, 147] width 43 height 6
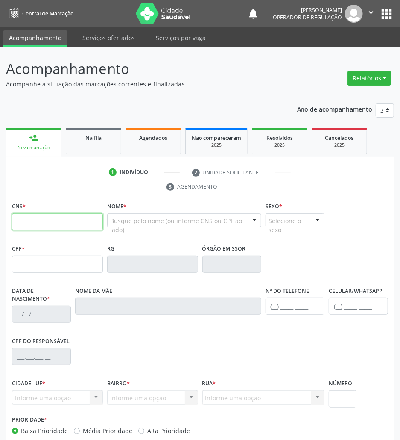
click at [38, 226] on input "text" at bounding box center [57, 221] width 91 height 17
type input "704 7030 6460 7740"
type input "121.074.164-43"
type input "09/07/1993"
type input "Maria José do Egito"
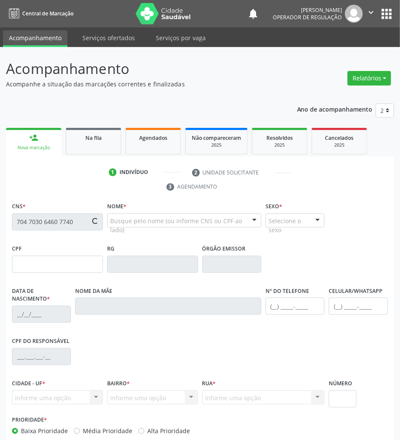
type input "(83) 99324-4345"
type input "049.573.324-52"
type input "149"
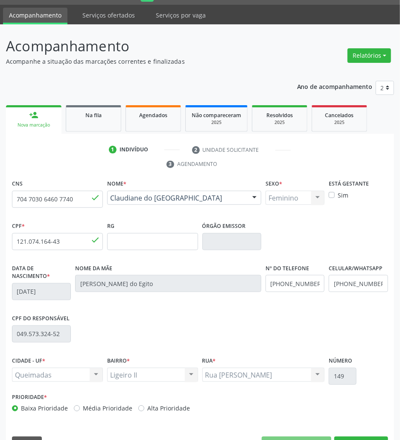
scroll to position [46, 0]
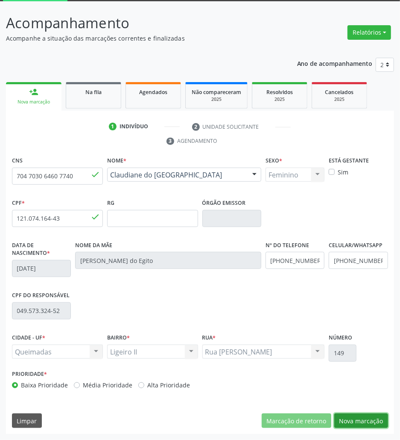
drag, startPoint x: 373, startPoint y: 415, endPoint x: 3, endPoint y: 361, distance: 374.8
click at [366, 414] on button "Nova marcação" at bounding box center [362, 420] width 54 height 15
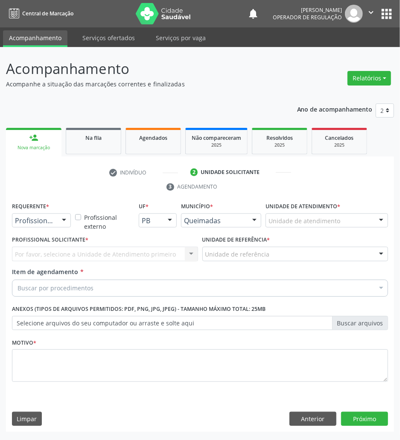
scroll to position [0, 0]
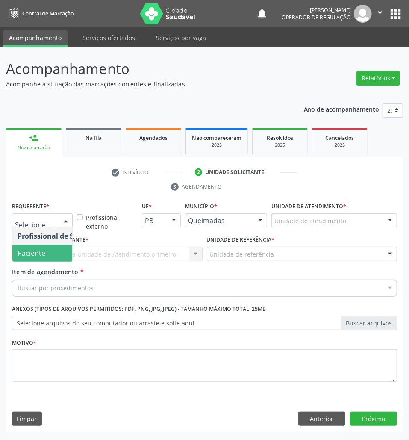
drag, startPoint x: 43, startPoint y: 249, endPoint x: 9, endPoint y: 258, distance: 35.3
click at [41, 249] on span "Paciente" at bounding box center [32, 252] width 28 height 9
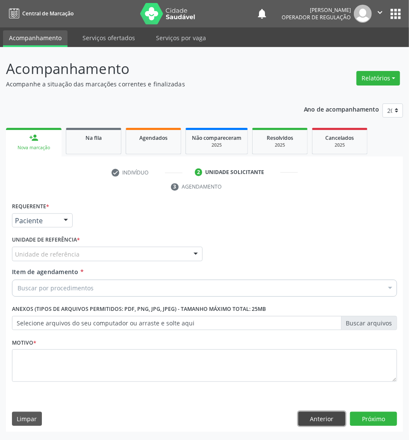
click at [331, 420] on button "Anterior" at bounding box center [321, 418] width 47 height 15
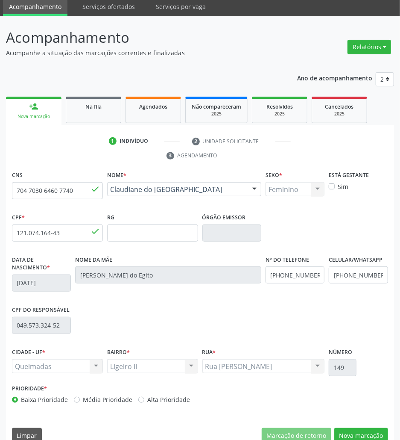
scroll to position [46, 0]
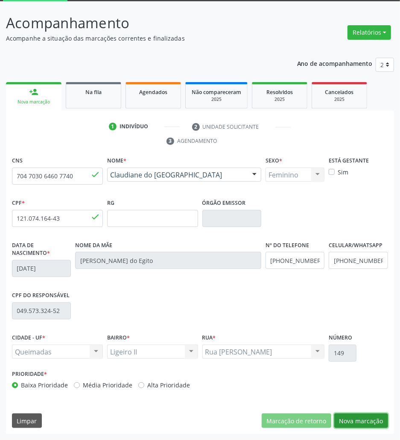
drag, startPoint x: 361, startPoint y: 417, endPoint x: 37, endPoint y: 217, distance: 380.6
click at [359, 417] on button "Nova marcação" at bounding box center [362, 420] width 54 height 15
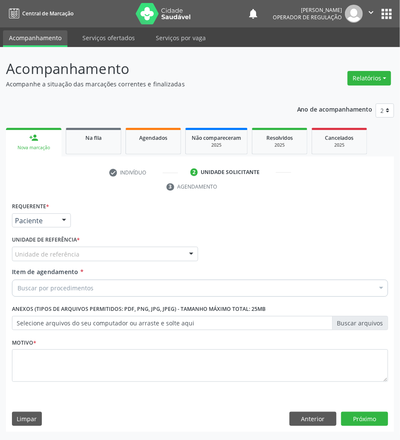
scroll to position [0, 0]
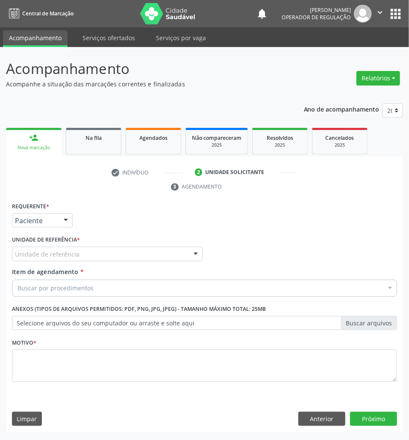
click at [66, 248] on div "Unidade de referência" at bounding box center [107, 254] width 191 height 15
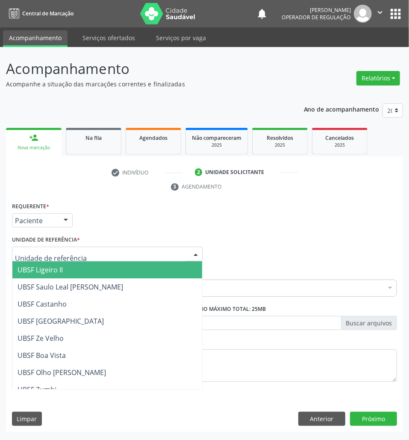
click at [62, 272] on span "UBSF Ligeiro II" at bounding box center [40, 269] width 45 height 9
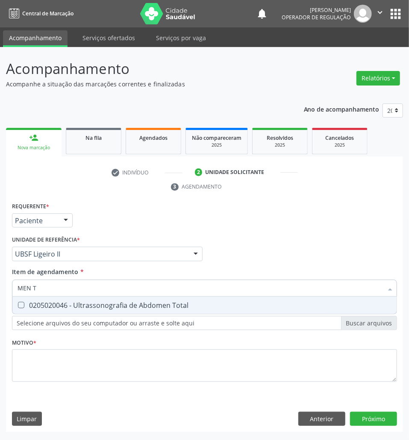
type input "MEN TO"
click at [74, 297] on span "0205020046 - Ultrassonografia de Abdomen Total" at bounding box center [204, 304] width 384 height 17
checkbox Total "true"
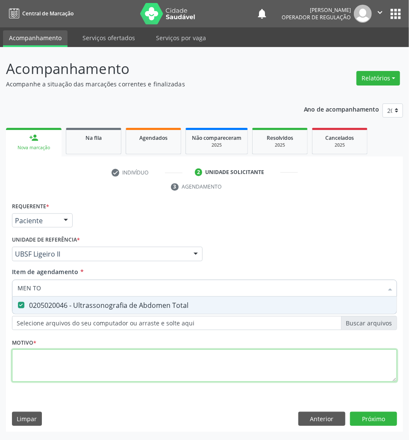
click at [72, 378] on div "Requerente * Paciente Profissional de Saúde Paciente Nenhum resultado encontrad…" at bounding box center [204, 297] width 385 height 194
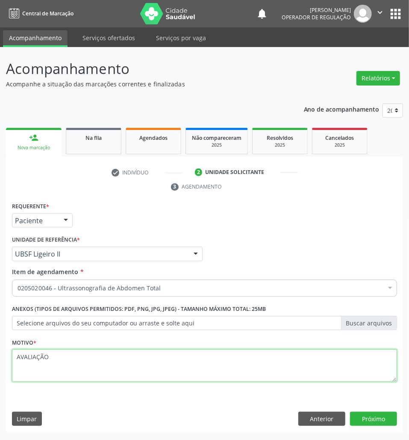
type textarea "AVALIAÇÃO"
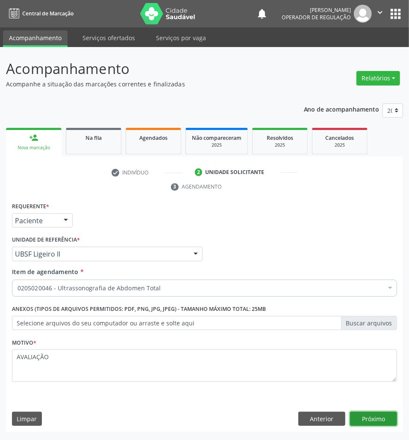
click button "Próximo" at bounding box center [373, 418] width 47 height 15
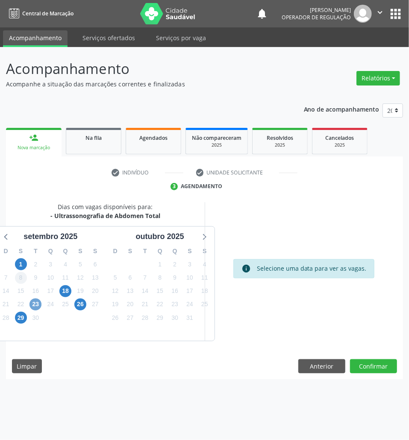
drag, startPoint x: 37, startPoint y: 303, endPoint x: 15, endPoint y: 277, distance: 33.4
click at [36, 302] on span "23" at bounding box center [35, 304] width 12 height 12
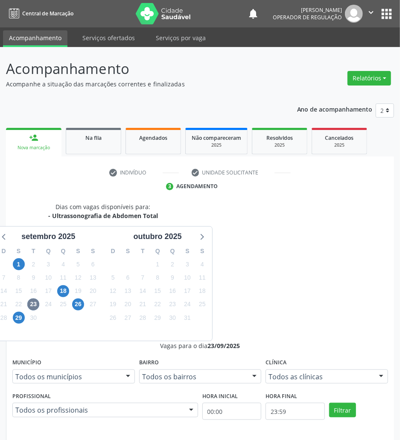
drag, startPoint x: 345, startPoint y: 368, endPoint x: 284, endPoint y: 358, distance: 61.9
radio input "true"
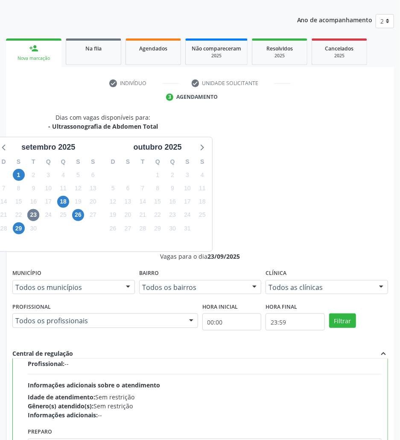
scroll to position [194, 0]
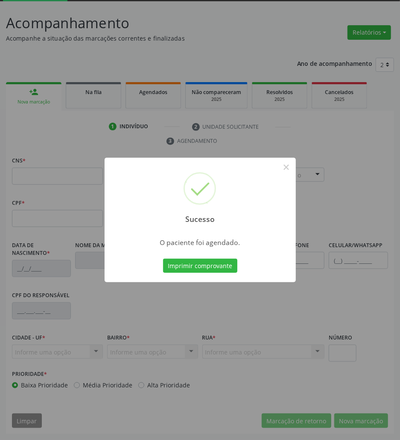
scroll to position [46, 0]
click at [214, 267] on button "Imprimir comprovante" at bounding box center [200, 265] width 74 height 15
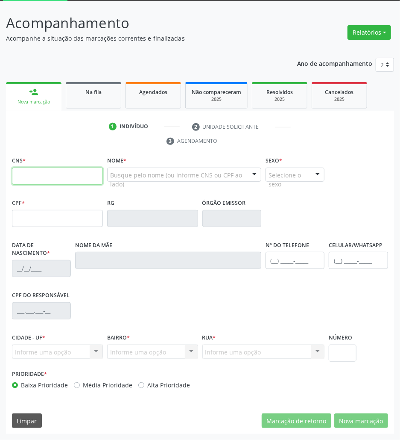
click at [33, 172] on input "text" at bounding box center [57, 175] width 91 height 17
type input "702 1017 8048 5891"
type input "250.716.454-91"
type input "[DATE]"
type input "[PERSON_NAME]"
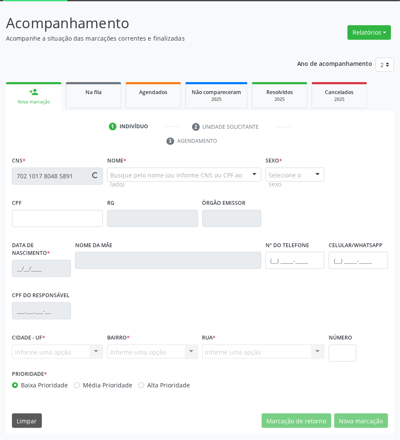
type input "[PHONE_NUMBER]"
type input "21"
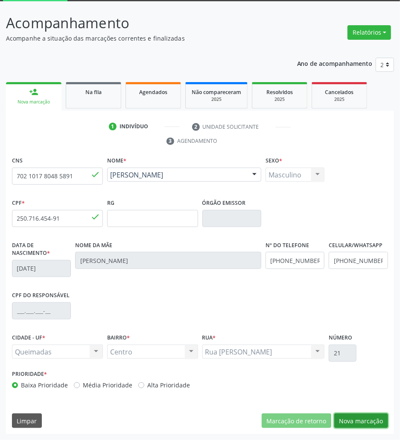
drag, startPoint x: 384, startPoint y: 419, endPoint x: 373, endPoint y: 409, distance: 13.9
click at [384, 419] on button "Nova marcação" at bounding box center [362, 420] width 54 height 15
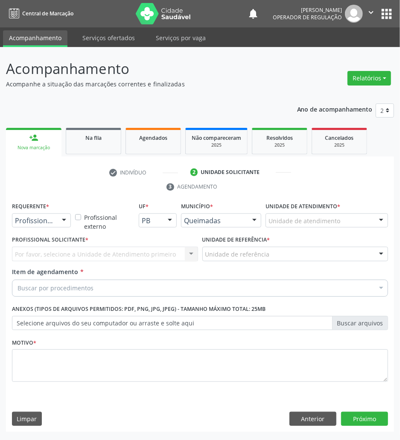
scroll to position [0, 0]
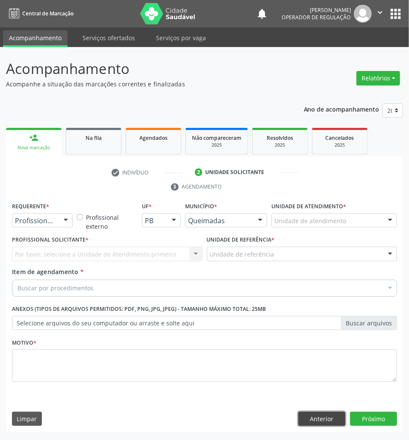
click at [317, 412] on button "Anterior" at bounding box center [321, 418] width 47 height 15
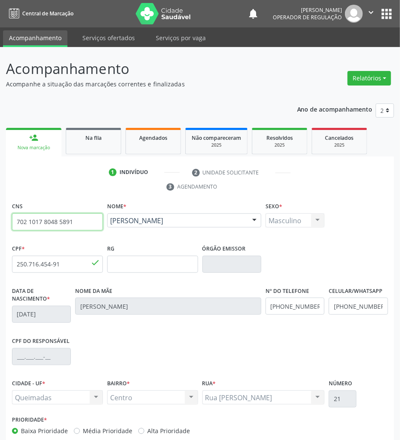
click at [71, 224] on input "702 1017 8048 5891" at bounding box center [57, 221] width 91 height 17
drag, startPoint x: 71, startPoint y: 224, endPoint x: 67, endPoint y: 225, distance: 4.4
click at [68, 225] on input "702 1017 8048 5891" at bounding box center [57, 221] width 91 height 17
click at [52, 226] on input "702 1017 8048 5891" at bounding box center [57, 221] width 91 height 17
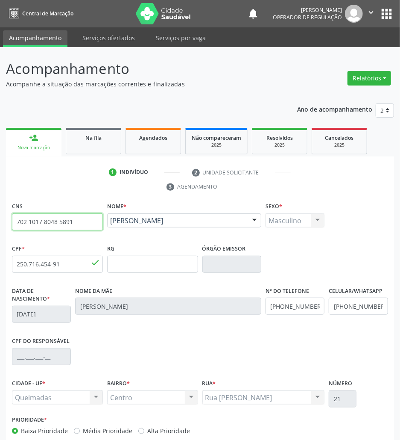
click at [52, 226] on input "702 1017 8048 5891" at bounding box center [57, 221] width 91 height 17
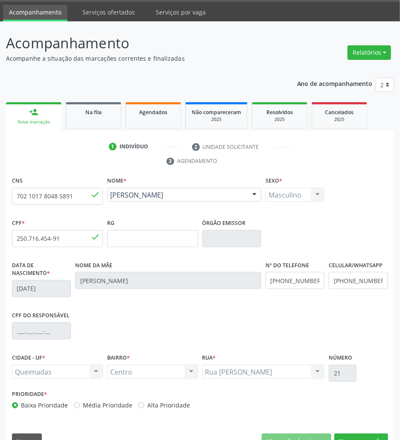
scroll to position [46, 0]
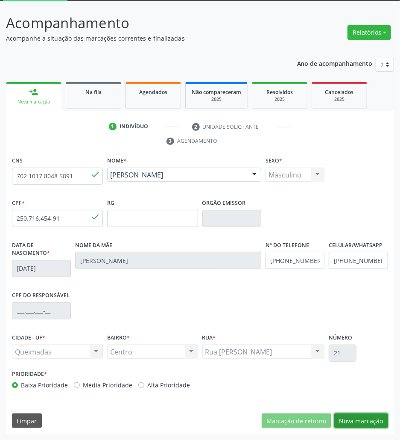
click at [362, 416] on button "Nova marcação" at bounding box center [362, 420] width 54 height 15
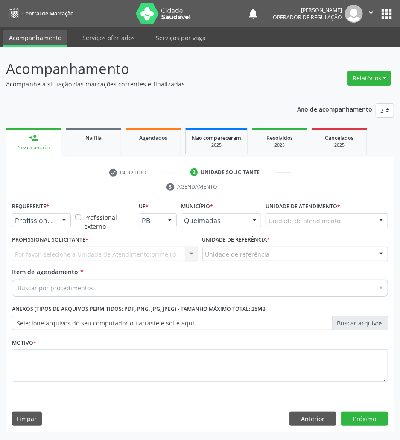
scroll to position [0, 0]
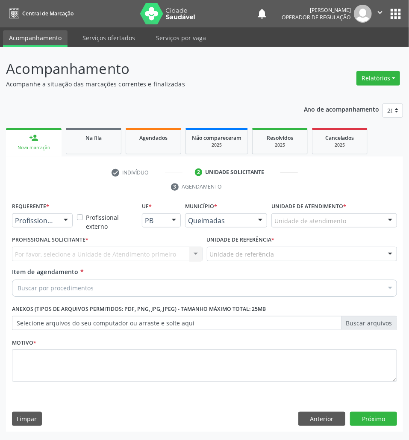
click at [58, 229] on div "Requerente * Profissional de Saúde Profissional de Saúde Paciente Nenhum result…" at bounding box center [42, 216] width 65 height 33
click at [60, 217] on div at bounding box center [65, 221] width 13 height 15
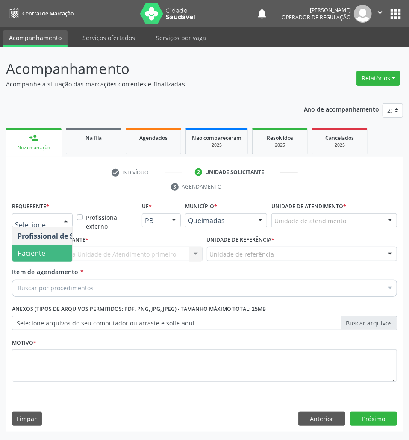
click at [48, 250] on span "Paciente" at bounding box center [53, 252] width 83 height 17
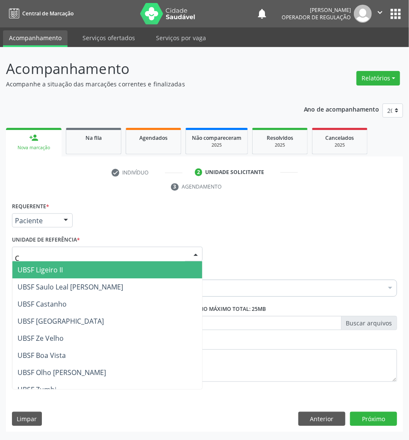
type input "CE"
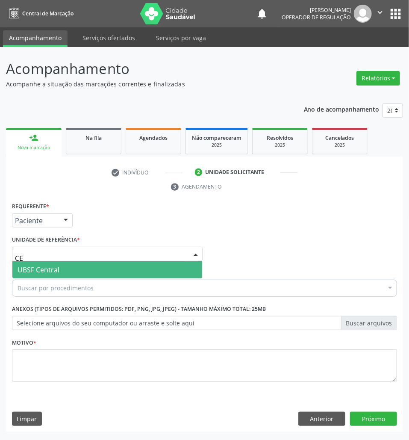
click at [38, 276] on span "UBSF Central" at bounding box center [107, 269] width 190 height 17
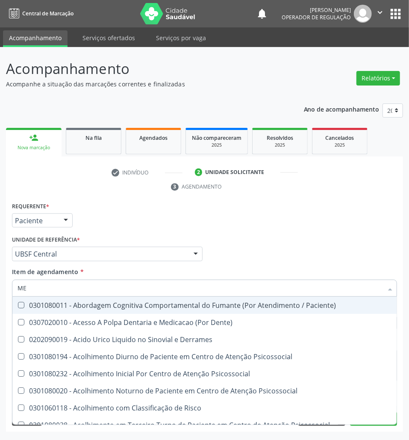
type input "MEN TO"
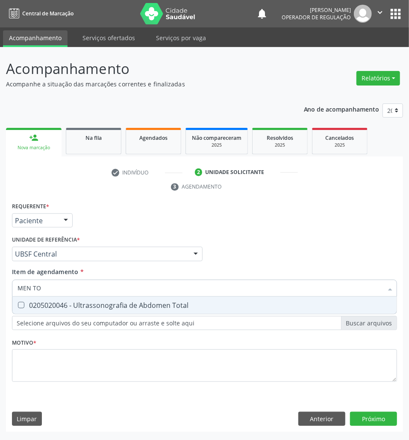
drag, startPoint x: 82, startPoint y: 305, endPoint x: 76, endPoint y: 327, distance: 23.0
click at [81, 304] on div "0205020046 - Ultrassonografia de Abdomen Total" at bounding box center [205, 305] width 374 height 7
checkbox Total "true"
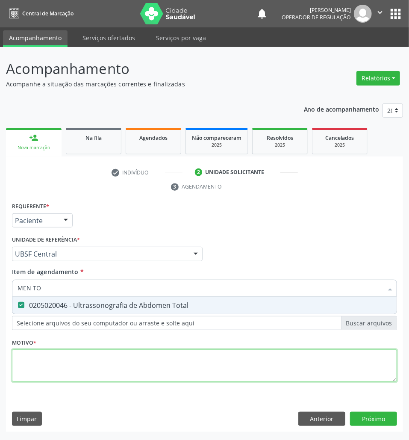
click at [77, 364] on div "Requerente * Paciente Profissional de Saúde Paciente Nenhum resultado encontrad…" at bounding box center [204, 297] width 385 height 194
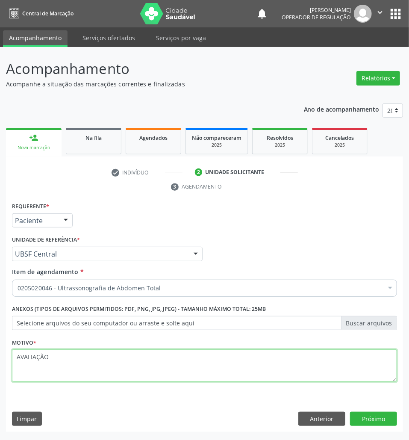
type textarea "AVALIAÇÃO"
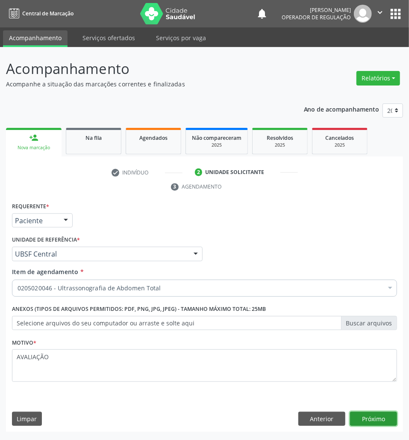
click button "Próximo" at bounding box center [373, 418] width 47 height 15
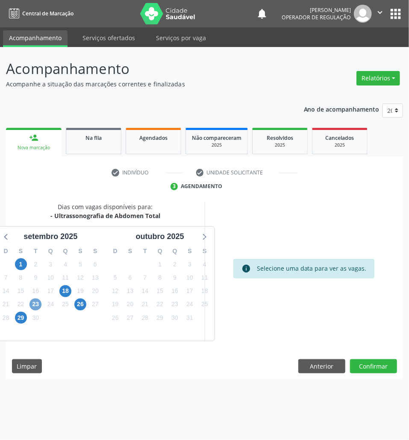
click at [36, 308] on span "23" at bounding box center [35, 304] width 12 height 12
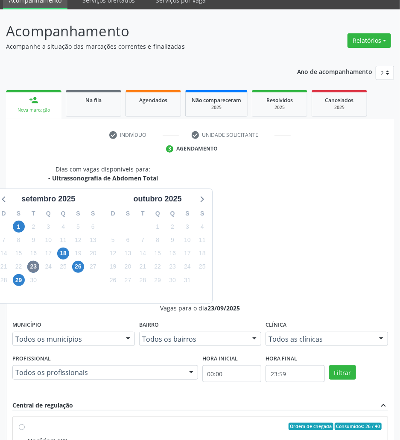
scroll to position [57, 0]
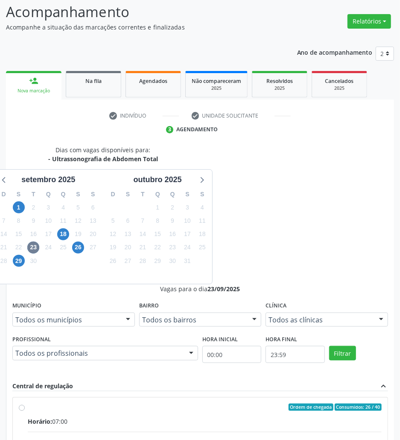
radio input "true"
click at [81, 248] on span "26" at bounding box center [78, 247] width 12 height 12
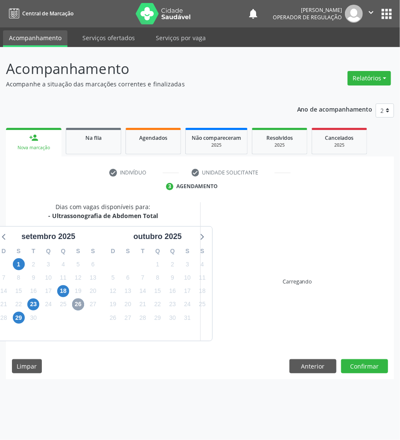
scroll to position [0, 0]
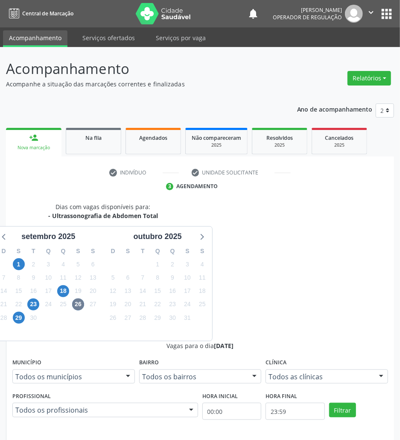
click at [40, 302] on div "23" at bounding box center [33, 303] width 15 height 13
drag, startPoint x: 33, startPoint y: 302, endPoint x: 4, endPoint y: 207, distance: 98.8
click at [33, 301] on span "23" at bounding box center [33, 304] width 12 height 12
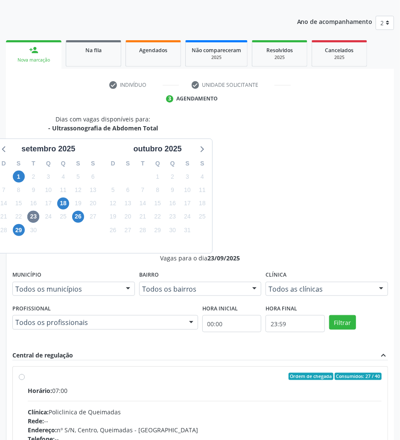
scroll to position [89, 0]
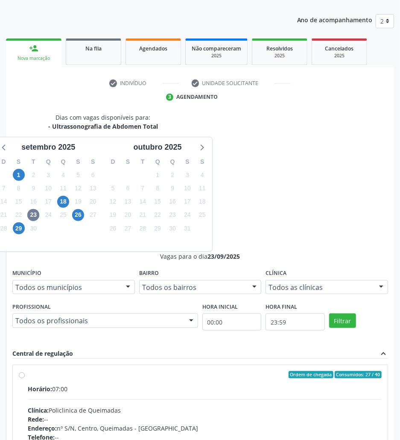
drag, startPoint x: 273, startPoint y: 281, endPoint x: 371, endPoint y: 396, distance: 150.9
click at [273, 414] on div "Rede: --" at bounding box center [205, 418] width 354 height 9
click at [25, 371] on input "Ordem de chegada Consumidos: 27 / 40 Horário: 07:00 Clínica: Policlinica de Que…" at bounding box center [22, 375] width 6 height 8
radio input "true"
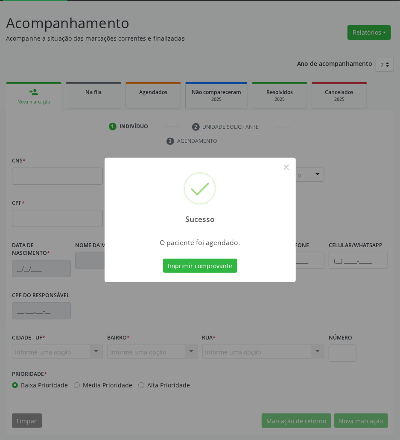
scroll to position [46, 0]
click at [163, 258] on button "Imprimir comprovante" at bounding box center [200, 265] width 74 height 15
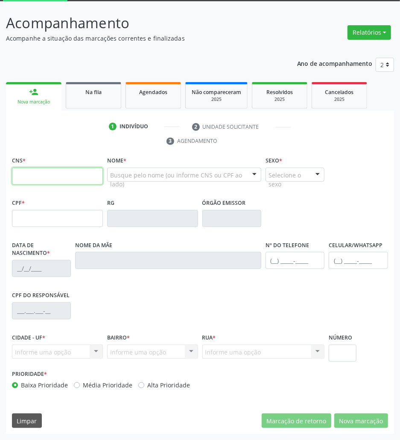
click at [89, 170] on input "text" at bounding box center [57, 175] width 91 height 17
click at [78, 182] on input "text" at bounding box center [57, 175] width 91 height 17
click at [54, 177] on input "text" at bounding box center [57, 175] width 91 height 17
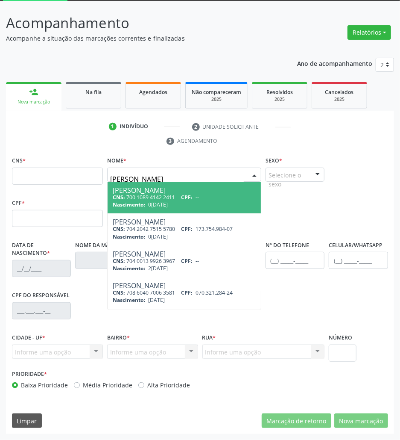
type input "MARIA ELISA DE SO"
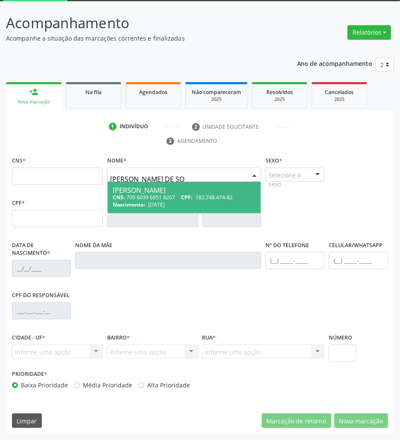
click at [151, 202] on span "02/09/2022" at bounding box center [156, 204] width 17 height 7
type input "700 6039 6851 8267"
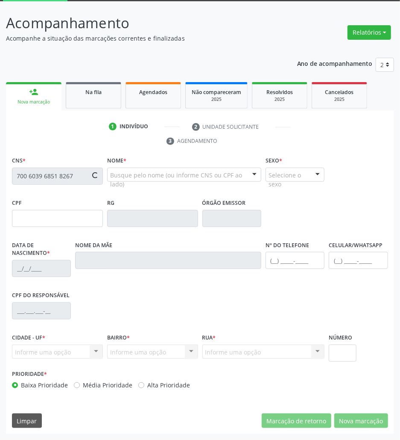
type input "182.748.474-82"
type input "02/09/2022"
type input "Monalisa Maria de Sousa Silva"
type input "(83) 99150-2631"
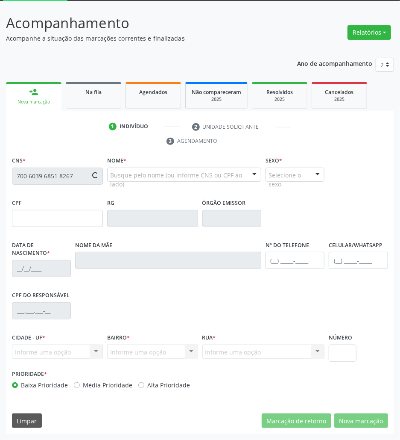
type input "701.936.874-37"
type input "1267"
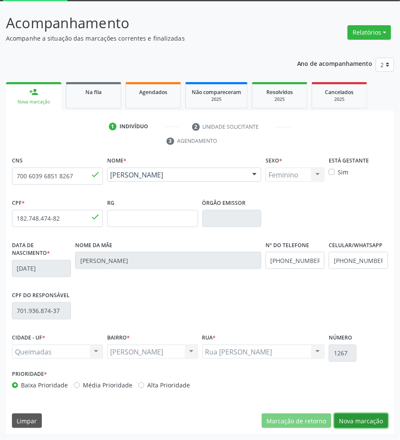
click at [357, 425] on button "Nova marcação" at bounding box center [362, 420] width 54 height 15
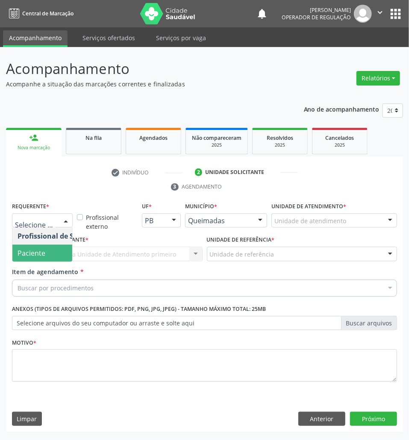
click at [37, 252] on span "Paciente" at bounding box center [32, 252] width 28 height 9
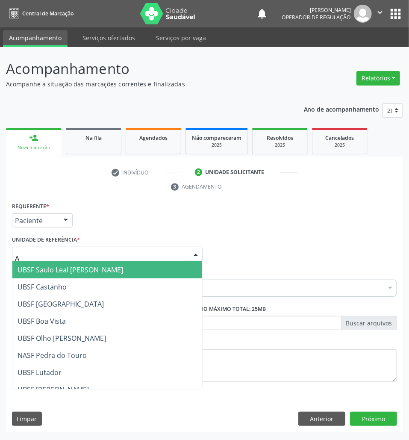
type input "AN"
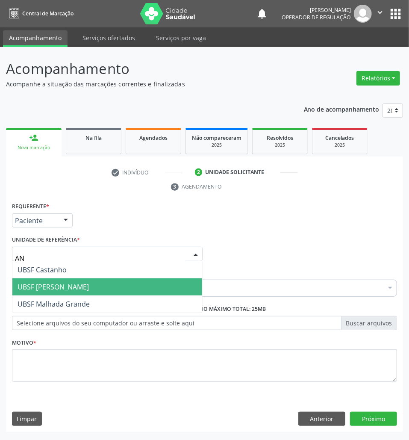
drag, startPoint x: 56, startPoint y: 265, endPoint x: 56, endPoint y: 281, distance: 15.8
click at [56, 281] on ul "UBSF Castanho UBSF Anibal Teixeira UBSF Malhada Grande Nenhum resultado encontr…" at bounding box center [107, 286] width 190 height 51
click at [56, 282] on span "UBSF [PERSON_NAME]" at bounding box center [53, 286] width 71 height 9
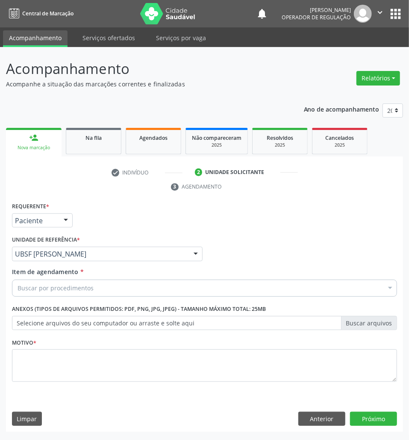
click at [56, 281] on div "Buscar por procedimentos" at bounding box center [204, 287] width 385 height 17
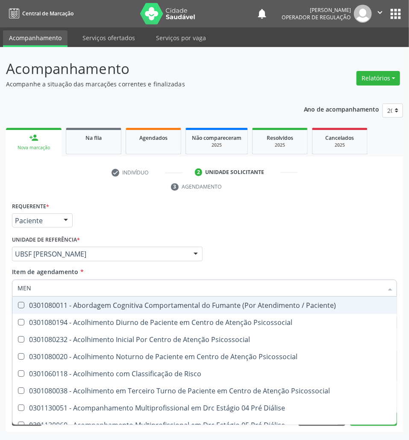
type input "MEN T"
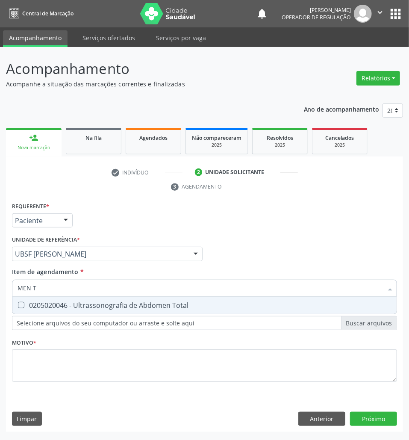
click at [64, 302] on div "0205020046 - Ultrassonografia de Abdomen Total" at bounding box center [205, 305] width 374 height 7
checkbox Total "true"
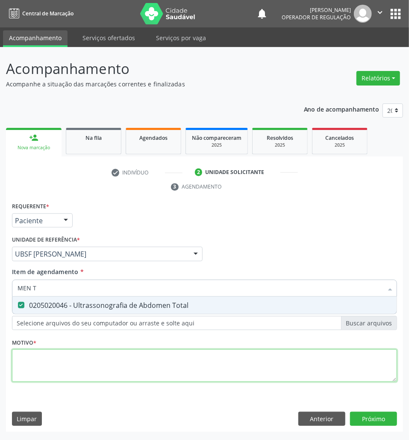
click at [55, 361] on div "Requerente * Paciente Profissional de Saúde Paciente Nenhum resultado encontrad…" at bounding box center [204, 297] width 385 height 194
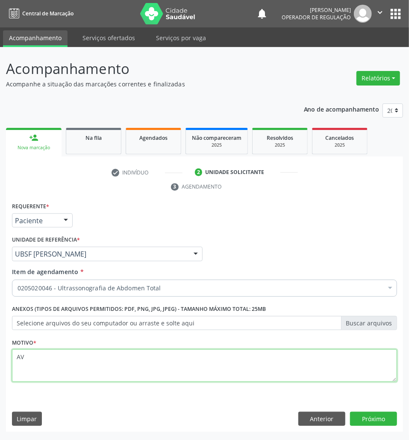
type textarea "A"
type textarea "D"
click at [56, 361] on textarea "D" at bounding box center [204, 365] width 385 height 32
type textarea "DOR"
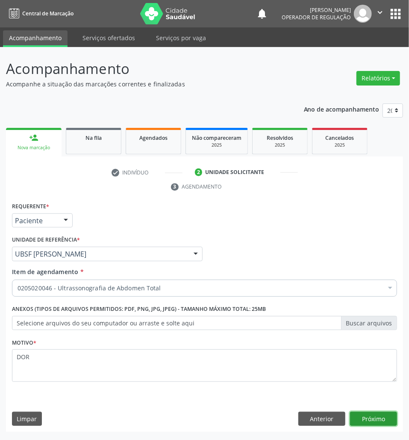
click button "Próximo" at bounding box center [373, 418] width 47 height 15
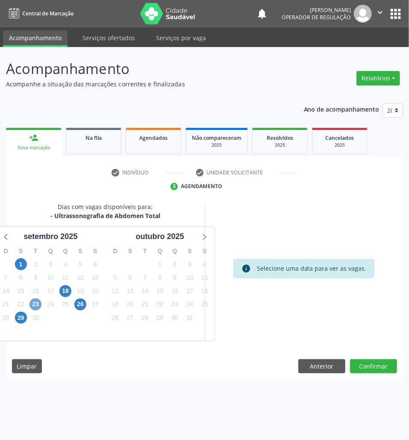
click at [35, 306] on span "23" at bounding box center [35, 304] width 12 height 12
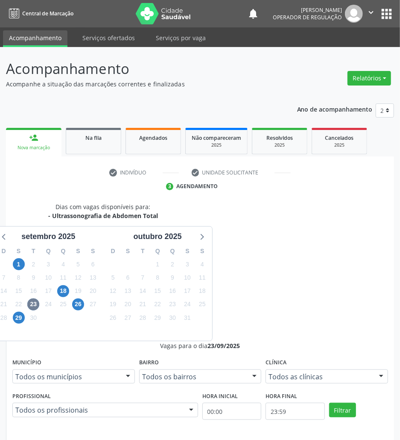
radio input "true"
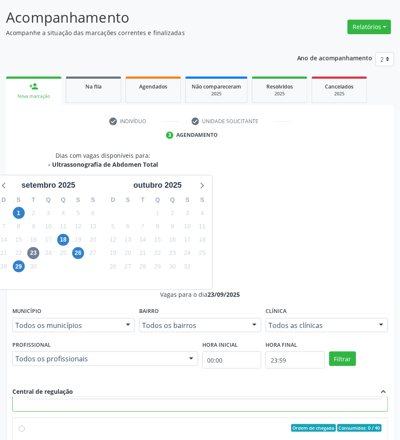
scroll to position [89, 0]
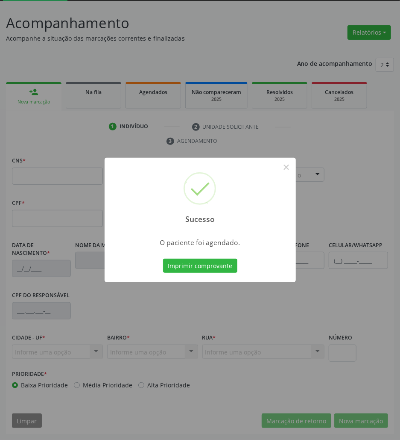
scroll to position [46, 0]
click at [219, 259] on button "Imprimir comprovante" at bounding box center [200, 265] width 74 height 15
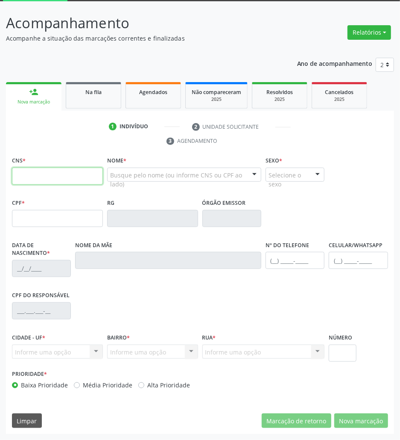
click at [68, 168] on input "text" at bounding box center [57, 175] width 91 height 17
type input "705 0052 1560 2854"
type input "155.134.117-41"
type input "21/02/2010"
type input "Silvaneide Maria da Silva"
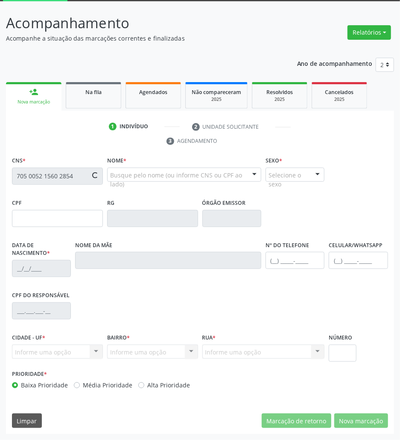
type input "(83) 99388-3470"
type input "057.922.374-41"
type input "7"
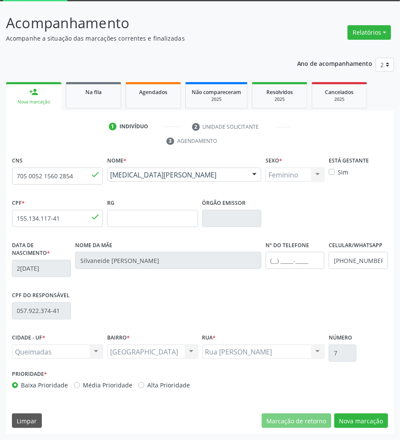
drag, startPoint x: 157, startPoint y: 354, endPoint x: 156, endPoint y: 366, distance: 12.0
click at [157, 354] on div "Rua Nova Rua Nova Nenhum resultado encontrado para: " " Não há nenhuma opção pa…" at bounding box center [152, 351] width 91 height 15
drag, startPoint x: 367, startPoint y: 423, endPoint x: 165, endPoint y: 332, distance: 220.9
click at [366, 423] on button "Nova marcação" at bounding box center [362, 420] width 54 height 15
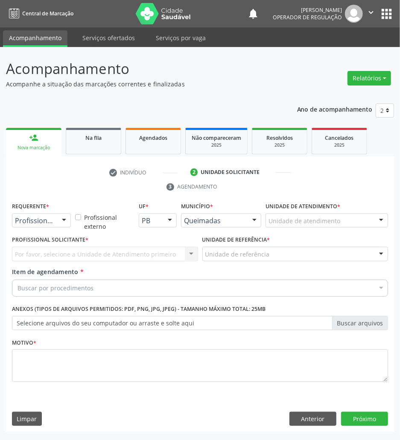
scroll to position [0, 0]
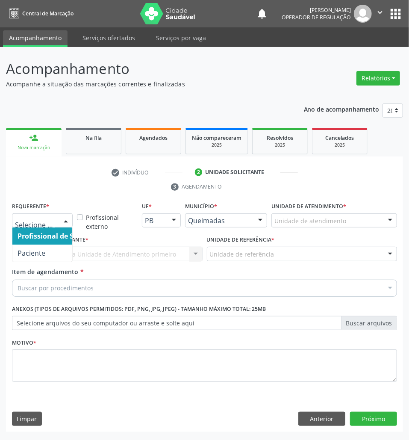
drag, startPoint x: 52, startPoint y: 216, endPoint x: 49, endPoint y: 244, distance: 28.0
click at [52, 218] on div at bounding box center [42, 220] width 61 height 15
click at [50, 253] on span "Paciente" at bounding box center [53, 252] width 83 height 17
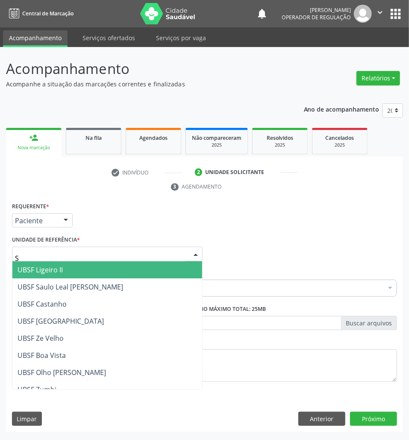
type input "SA"
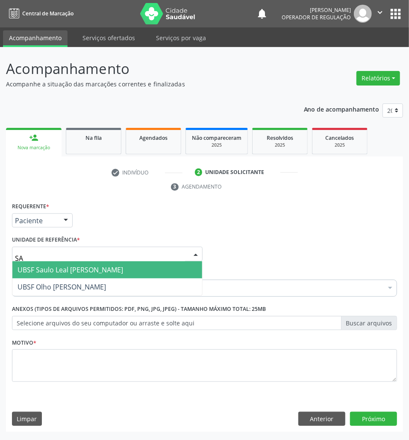
click at [53, 265] on span "UBSF Saulo Leal [PERSON_NAME]" at bounding box center [71, 269] width 106 height 9
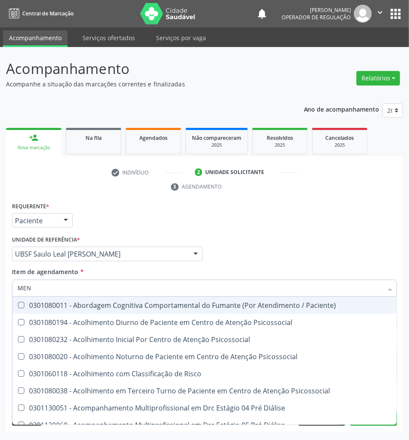
type input "MEN TO"
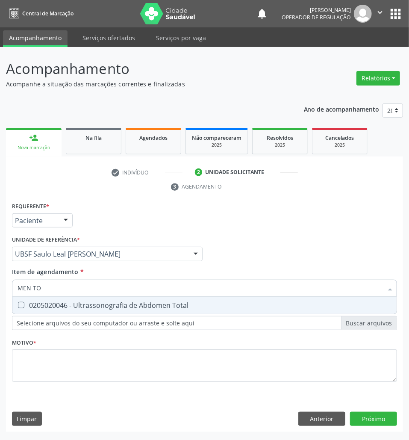
click at [243, 245] on div "Profissional Solicitante Por favor, selecione a Unidade de Atendimento primeiro…" at bounding box center [204, 249] width 389 height 33
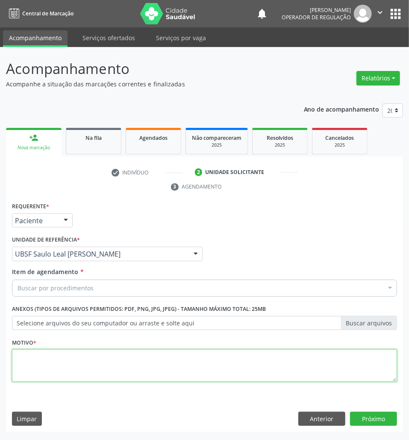
click at [154, 373] on textarea at bounding box center [204, 365] width 385 height 32
type textarea "AVALIAÇÃO"
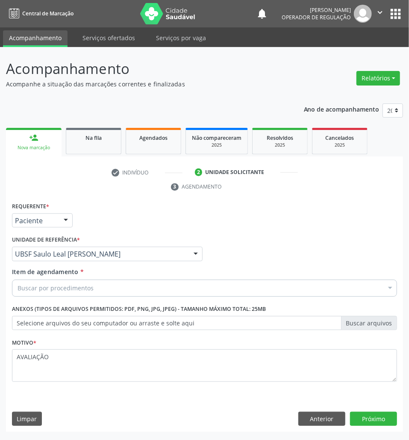
click at [175, 289] on div "Buscar por procedimentos" at bounding box center [204, 287] width 385 height 17
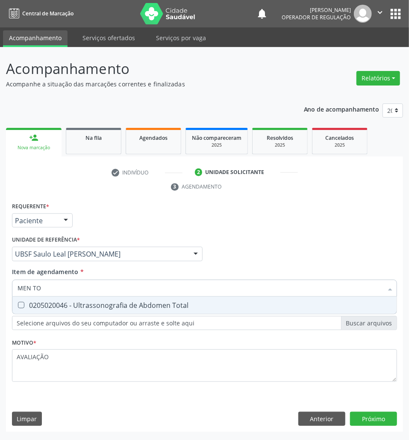
type input "MEN TOT"
click at [163, 310] on span "0205020046 - Ultrassonografia de Abdomen Total" at bounding box center [204, 304] width 384 height 17
checkbox Total "true"
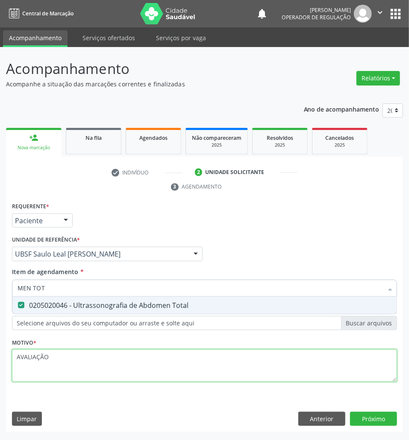
click at [137, 366] on div "Requerente * Paciente Profissional de Saúde Paciente Nenhum resultado encontrad…" at bounding box center [204, 297] width 385 height 194
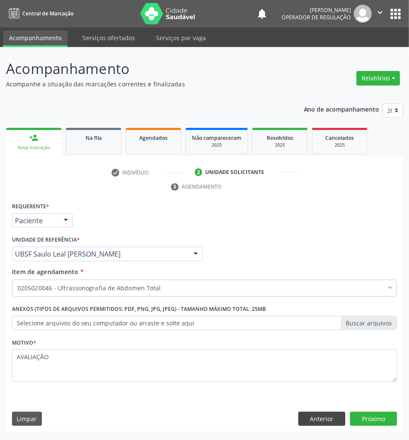
drag, startPoint x: 326, startPoint y: 409, endPoint x: 328, endPoint y: 423, distance: 13.4
click at [326, 410] on div "Requerente * Paciente Profissional de Saúde Paciente Nenhum resultado encontrad…" at bounding box center [204, 316] width 397 height 232
click at [329, 423] on button "Anterior" at bounding box center [321, 418] width 47 height 15
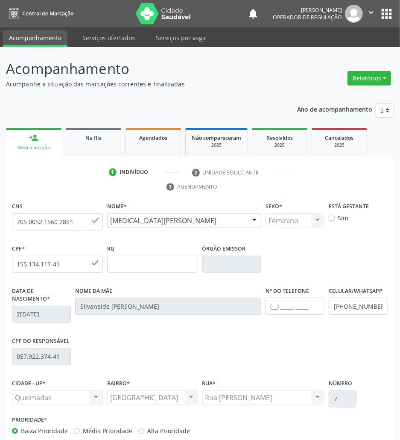
click at [45, 212] on div "CNS 705 0052 1560 2854 done" at bounding box center [57, 215] width 91 height 30
click at [48, 219] on input "705 0052 1560 2854" at bounding box center [57, 221] width 91 height 17
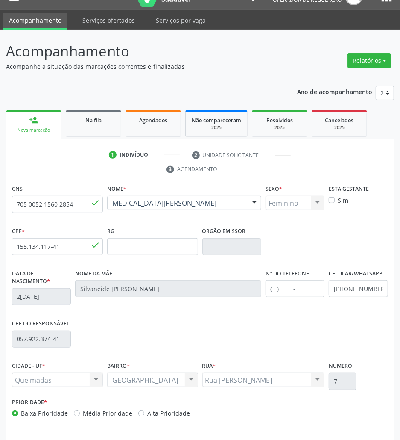
scroll to position [46, 0]
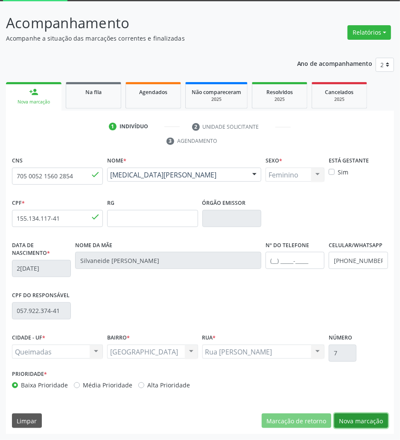
click at [342, 424] on button "Nova marcação" at bounding box center [362, 420] width 54 height 15
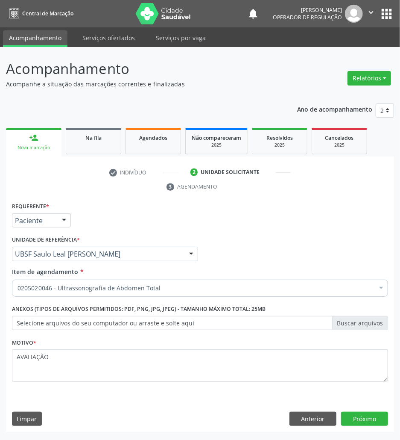
scroll to position [0, 0]
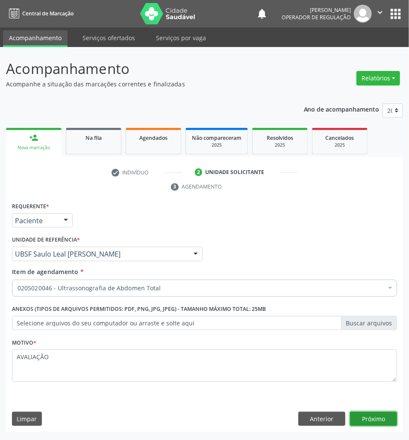
click at [378, 416] on button "Próximo" at bounding box center [373, 418] width 47 height 15
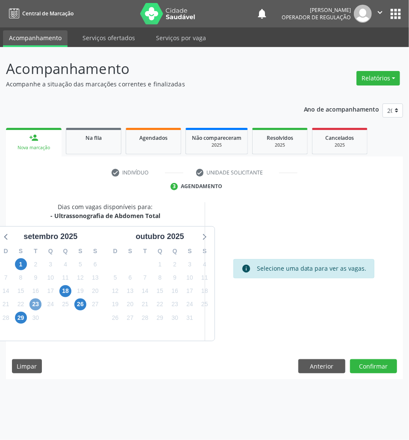
click at [38, 303] on span "23" at bounding box center [35, 304] width 12 height 12
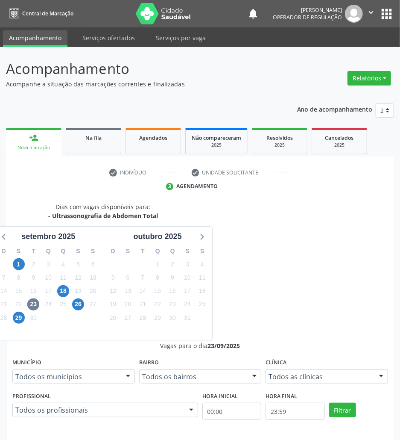
radio input "true"
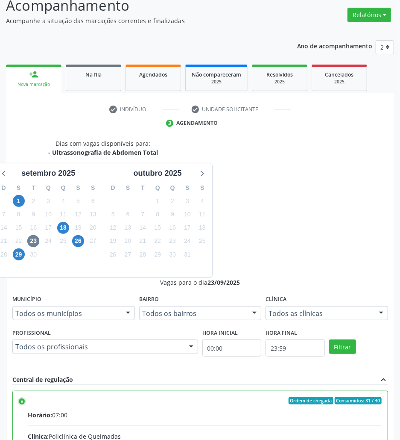
scroll to position [89, 0]
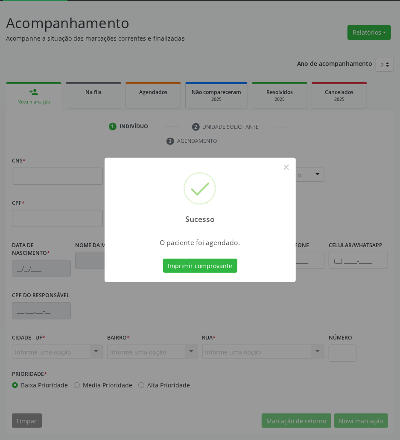
scroll to position [46, 0]
click at [197, 267] on button "Imprimir comprovante" at bounding box center [200, 265] width 74 height 15
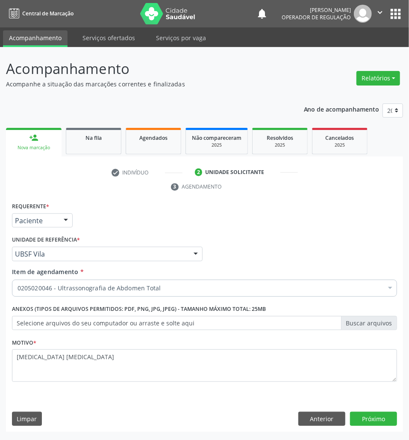
type textarea "HERNIA UMBILICAL"
click button "Próximo" at bounding box center [373, 418] width 47 height 15
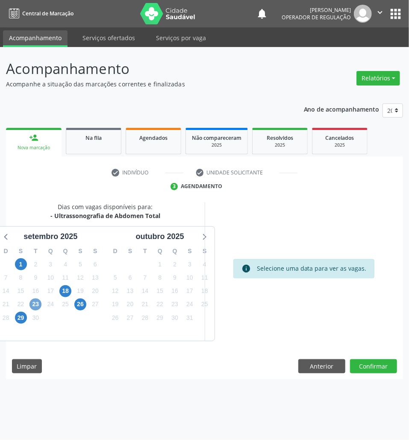
click at [36, 302] on span "23" at bounding box center [35, 304] width 12 height 12
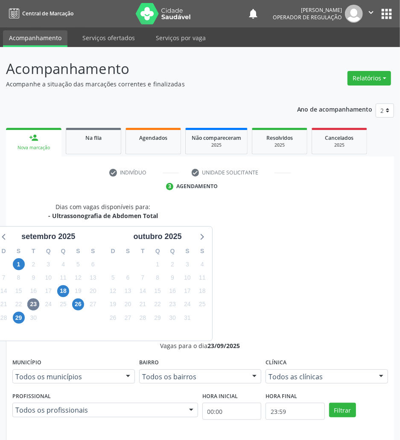
drag, startPoint x: 274, startPoint y: 344, endPoint x: 184, endPoint y: 332, distance: 90.9
radio input "true"
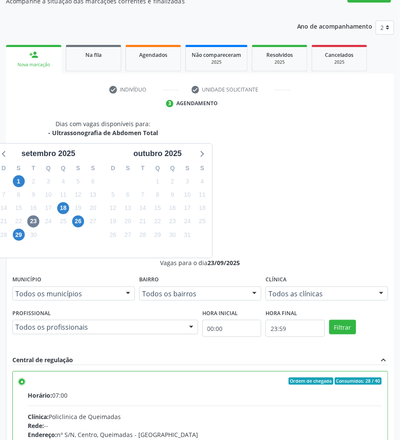
scroll to position [89, 0]
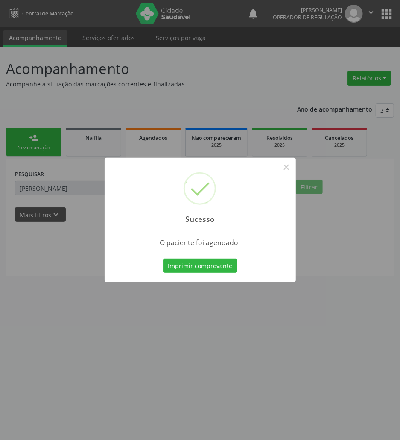
scroll to position [0, 0]
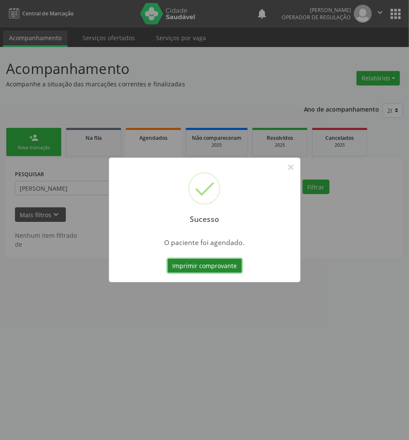
click at [188, 264] on button "Imprimir comprovante" at bounding box center [204, 265] width 74 height 15
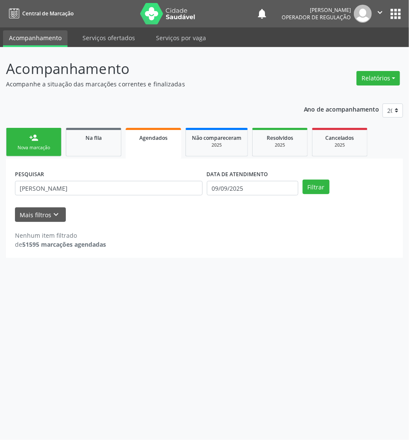
click at [50, 147] on div "Nova marcação" at bounding box center [33, 147] width 43 height 6
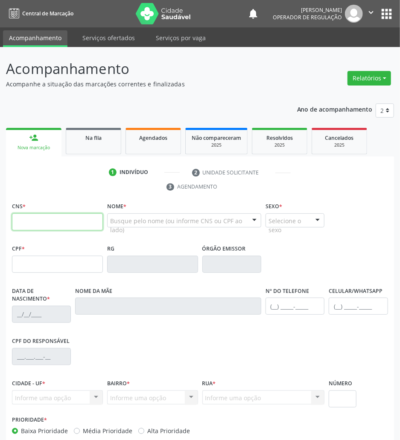
click at [37, 223] on input "text" at bounding box center [57, 221] width 91 height 17
type input "707 8086 9440 8516"
type input "177.394.944-61"
type input "14/05/2021"
type input "Maria das Dores de Santana Lisboa"
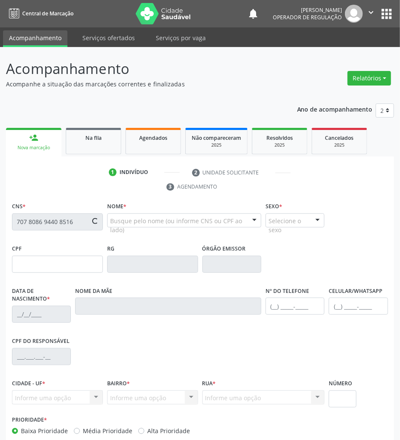
type input "(83) 99360-7089"
type input "078.611.394-41"
type input "42"
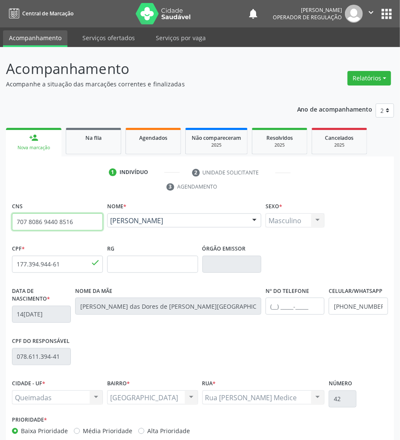
click at [38, 223] on input "707 8086 9440 8516" at bounding box center [57, 221] width 91 height 17
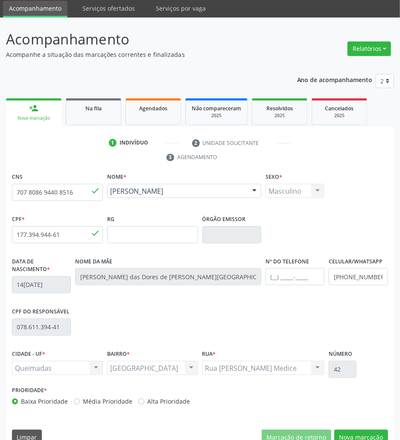
scroll to position [46, 0]
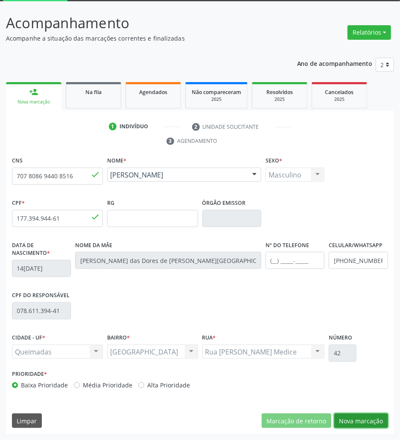
drag, startPoint x: 347, startPoint y: 424, endPoint x: 29, endPoint y: 221, distance: 376.5
click at [343, 423] on button "Nova marcação" at bounding box center [362, 420] width 54 height 15
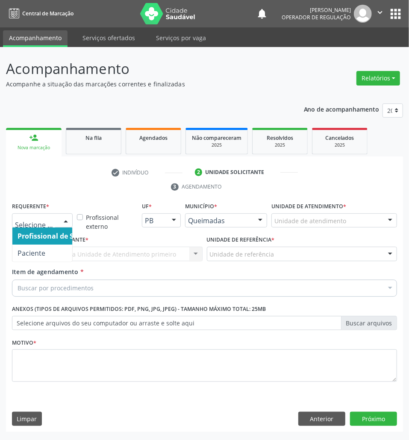
drag, startPoint x: 21, startPoint y: 222, endPoint x: 27, endPoint y: 269, distance: 47.0
click at [32, 255] on span "Paciente" at bounding box center [32, 252] width 28 height 9
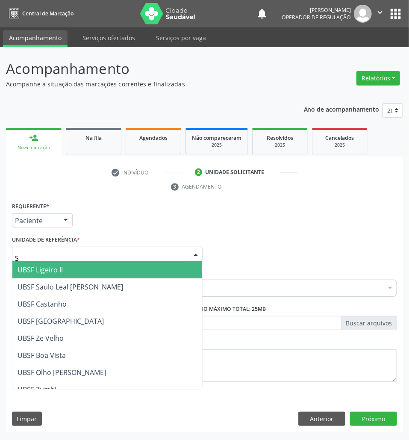
type input "SA"
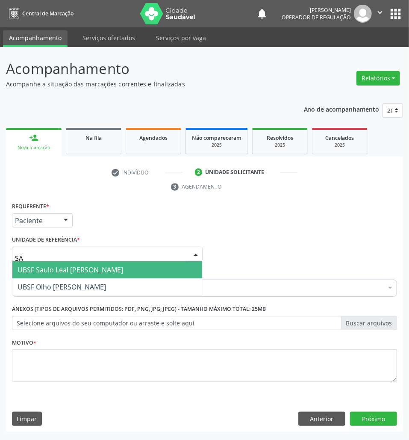
click at [60, 272] on span "UBSF Saulo Leal [PERSON_NAME]" at bounding box center [71, 269] width 106 height 9
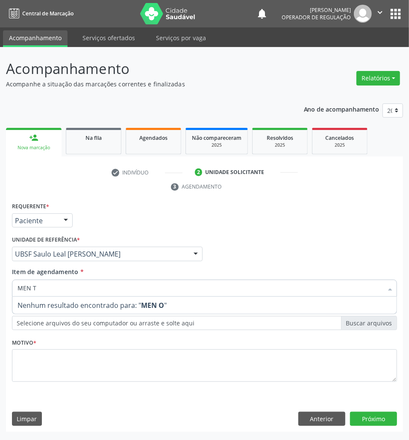
type input "MEN TO"
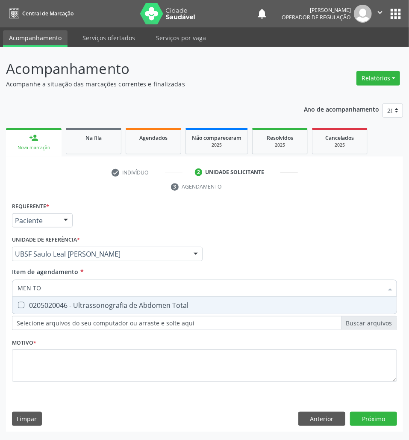
click at [73, 304] on div "0205020046 - Ultrassonografia de Abdomen Total" at bounding box center [205, 305] width 374 height 7
checkbox Total "true"
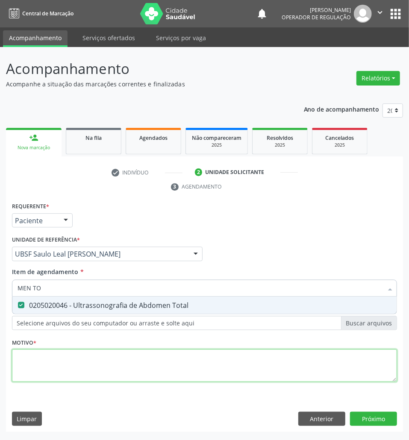
click at [54, 356] on div "Requerente * Paciente Profissional de Saúde Paciente Nenhum resultado encontrad…" at bounding box center [204, 297] width 385 height 194
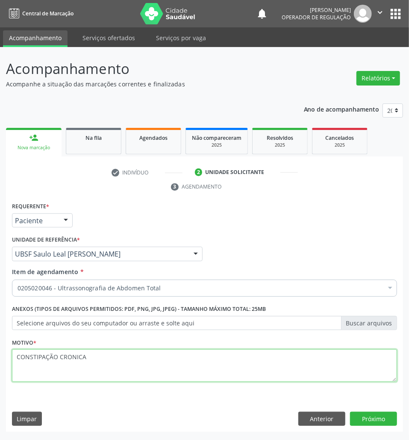
type textarea "CONSTIPAÇÃO CRONICA"
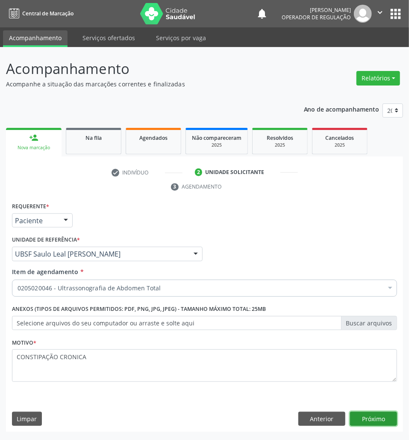
click button "Próximo" at bounding box center [373, 418] width 47 height 15
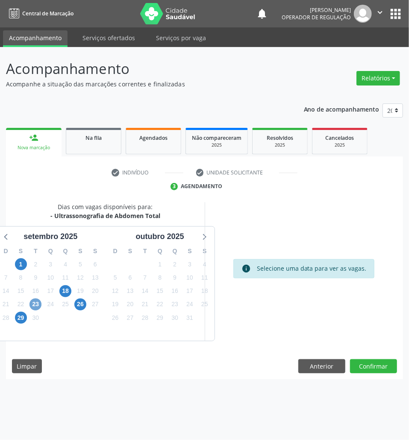
click at [34, 307] on span "23" at bounding box center [35, 304] width 12 height 12
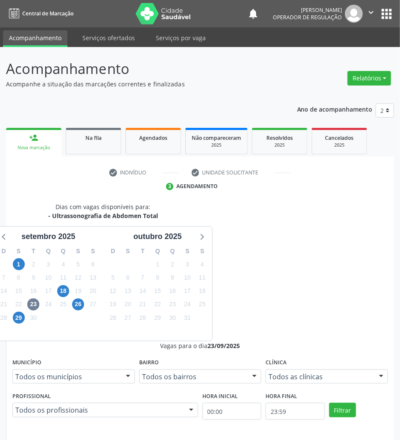
drag, startPoint x: 245, startPoint y: 359, endPoint x: 238, endPoint y: 359, distance: 6.8
radio input "true"
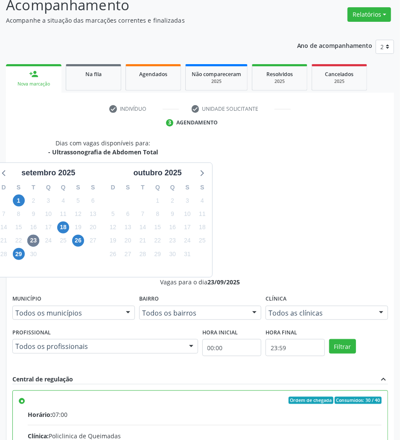
scroll to position [89, 0]
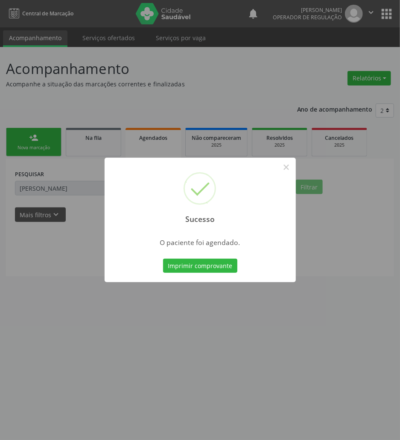
scroll to position [0, 0]
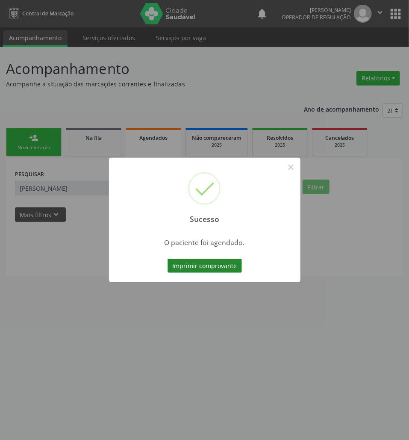
click at [215, 267] on button "Imprimir comprovante" at bounding box center [204, 265] width 74 height 15
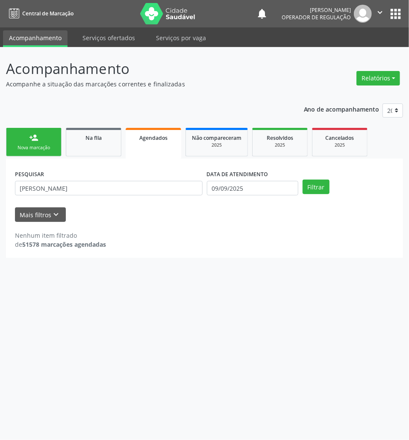
click at [45, 139] on link "person_add Nova marcação" at bounding box center [34, 142] width 56 height 29
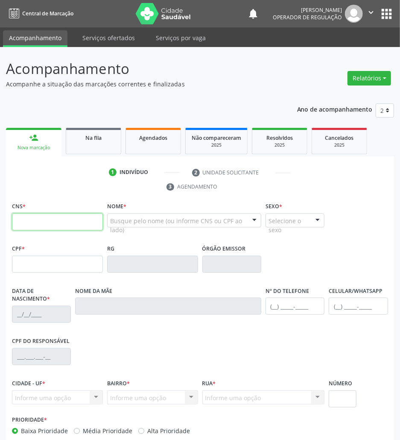
click at [44, 229] on input "text" at bounding box center [57, 221] width 91 height 17
paste input "705 0052 1560 2854"
type input "705 0052 1560 2854"
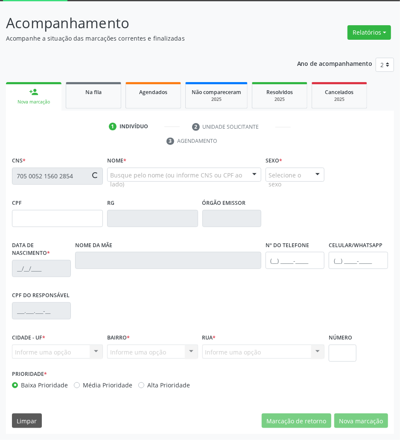
type input "155.134.117-41"
type input "21/02/2010"
type input "Silvaneide Maria da Silva"
type input "(83) 99388-3470"
type input "057.922.374-41"
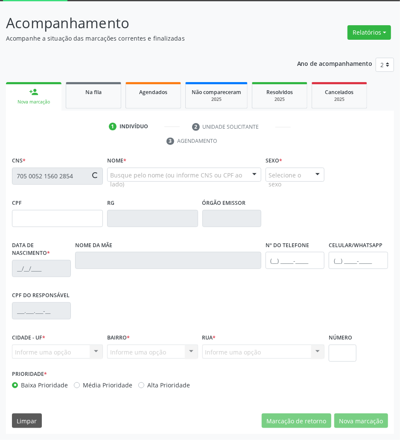
type input "7"
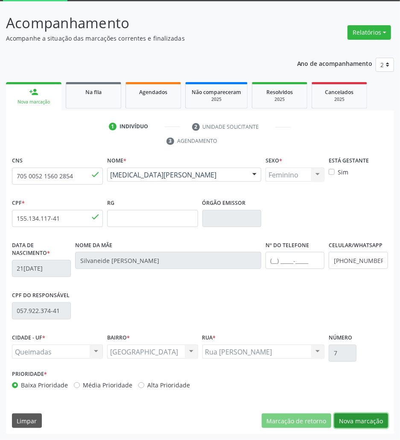
click at [358, 416] on button "Nova marcação" at bounding box center [362, 420] width 54 height 15
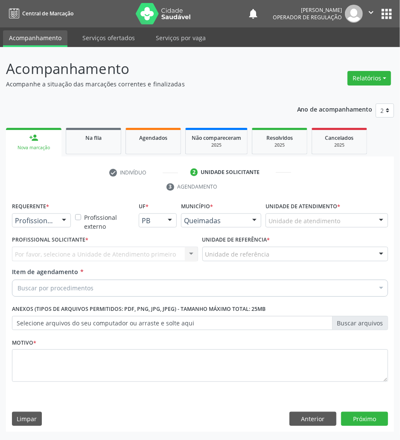
scroll to position [0, 0]
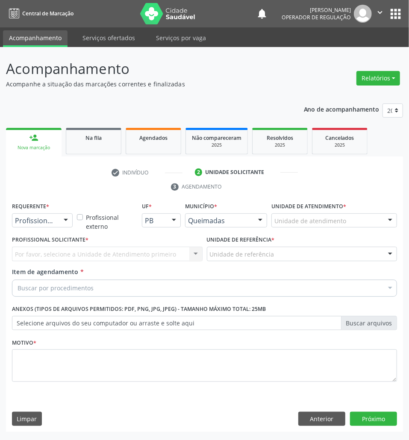
drag, startPoint x: 37, startPoint y: 219, endPoint x: 37, endPoint y: 235, distance: 15.4
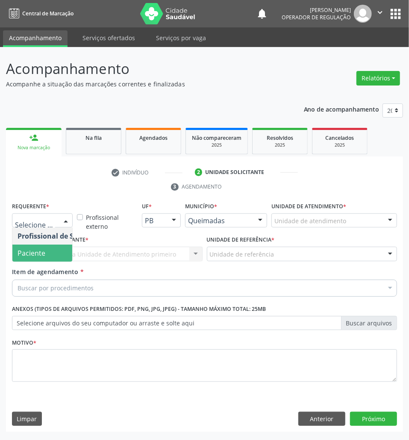
click at [41, 253] on span "Paciente" at bounding box center [32, 252] width 28 height 9
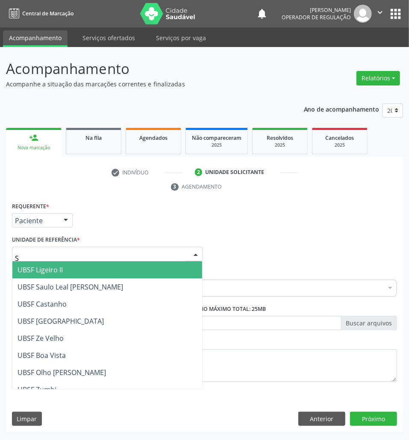
type input "SA"
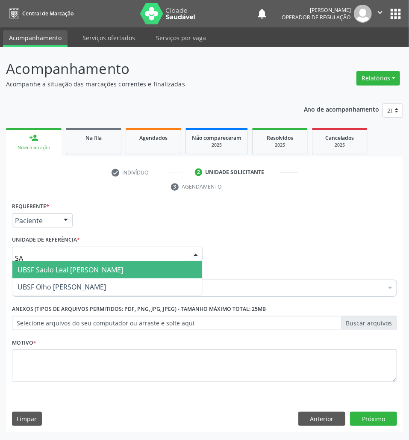
click at [53, 270] on span "UBSF Saulo Leal [PERSON_NAME]" at bounding box center [71, 269] width 106 height 9
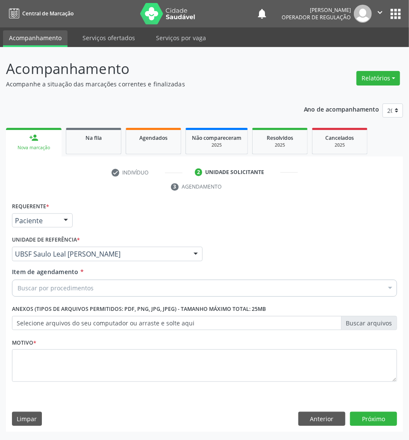
click at [42, 283] on div "Buscar por procedimentos" at bounding box center [204, 287] width 385 height 17
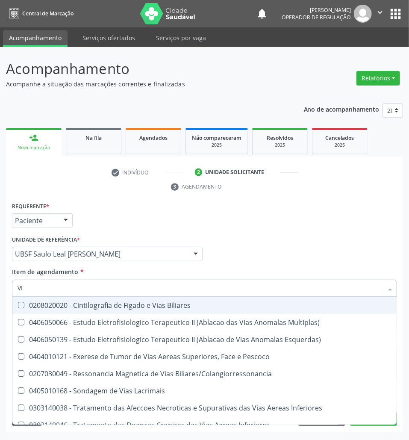
type input "V"
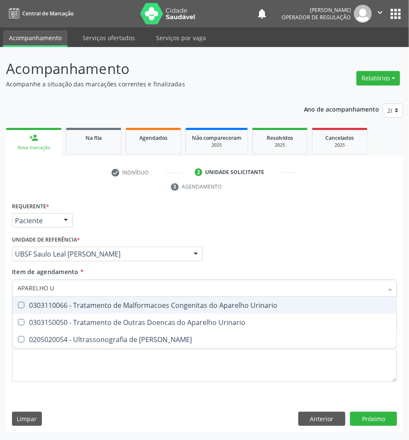
type input "APARELHO UR"
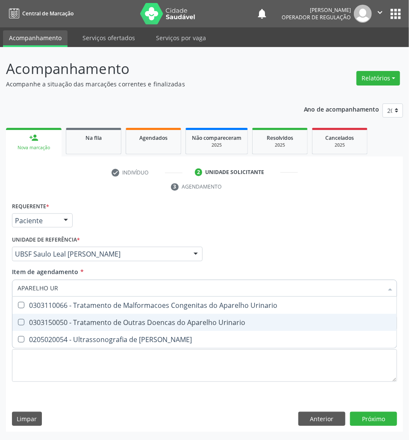
click at [61, 327] on span "0303150050 - Tratamento de Outras Doencas do Aparelho Urinario" at bounding box center [204, 322] width 384 height 17
checkbox Urinario "true"
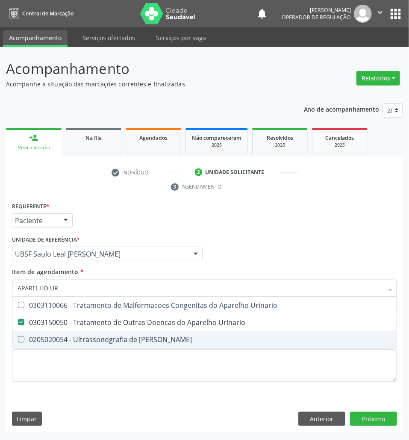
click at [62, 336] on div "0205020054 - Ultrassonografia de Aparelho Urinario" at bounding box center [205, 339] width 374 height 7
checkbox Urinario "true"
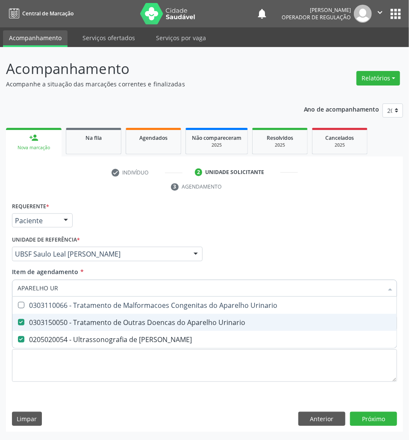
click at [73, 322] on div "0303150050 - Tratamento de Outras Doencas do Aparelho Urinario" at bounding box center [205, 322] width 374 height 7
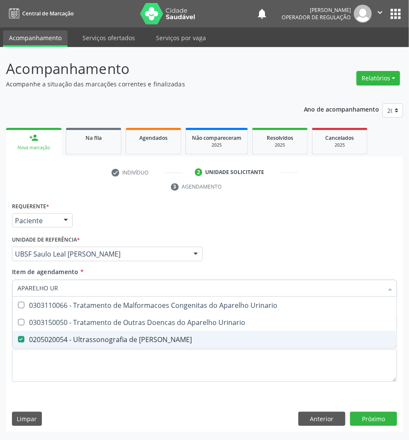
click at [194, 384] on div "Requerente * Paciente Profissional de Saúde Paciente Nenhum resultado encontrad…" at bounding box center [204, 297] width 385 height 194
checkbox Urinario "true"
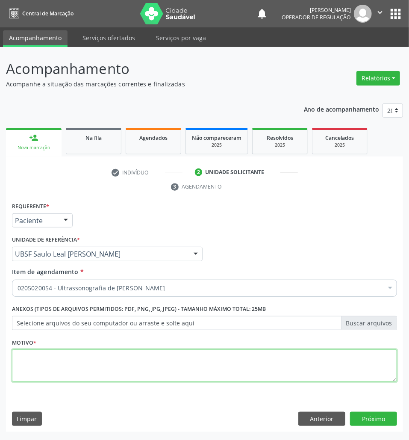
click at [71, 367] on textarea at bounding box center [204, 365] width 385 height 32
type textarea "AVALIAÇÃO"
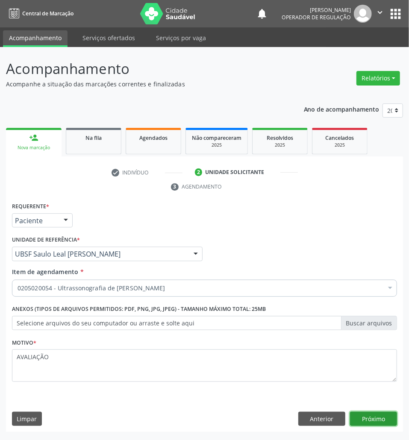
click at [381, 425] on button "Próximo" at bounding box center [373, 418] width 47 height 15
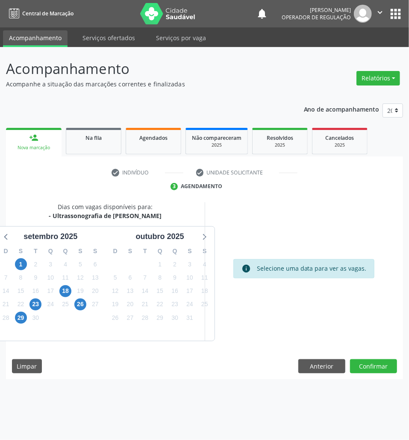
click at [29, 299] on div "23" at bounding box center [35, 303] width 12 height 13
click at [36, 302] on span "23" at bounding box center [35, 304] width 12 height 12
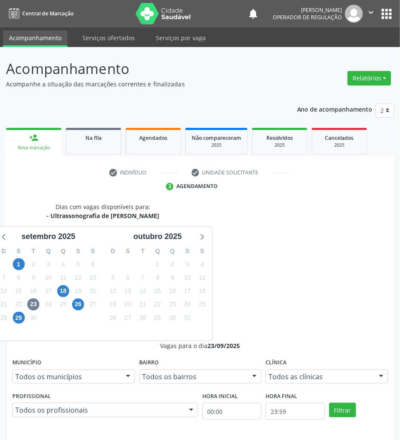
radio input "true"
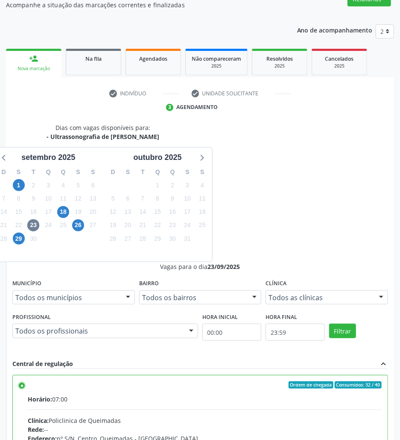
scroll to position [89, 0]
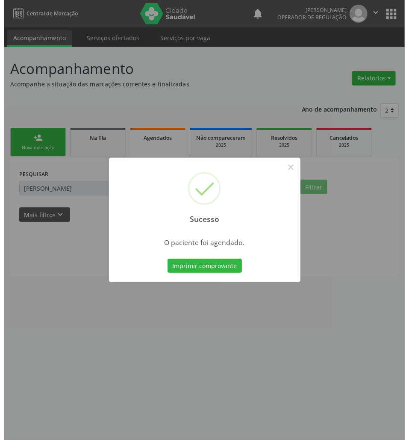
scroll to position [0, 0]
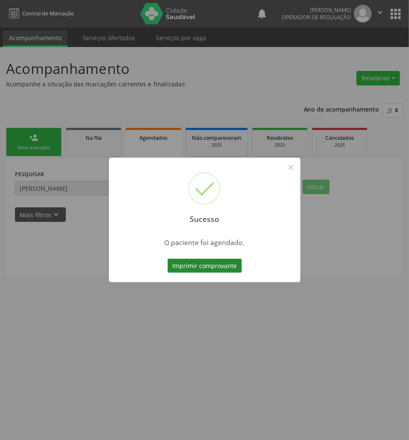
click at [201, 263] on button "Imprimir comprovante" at bounding box center [204, 265] width 74 height 15
